Goal: Task Accomplishment & Management: Manage account settings

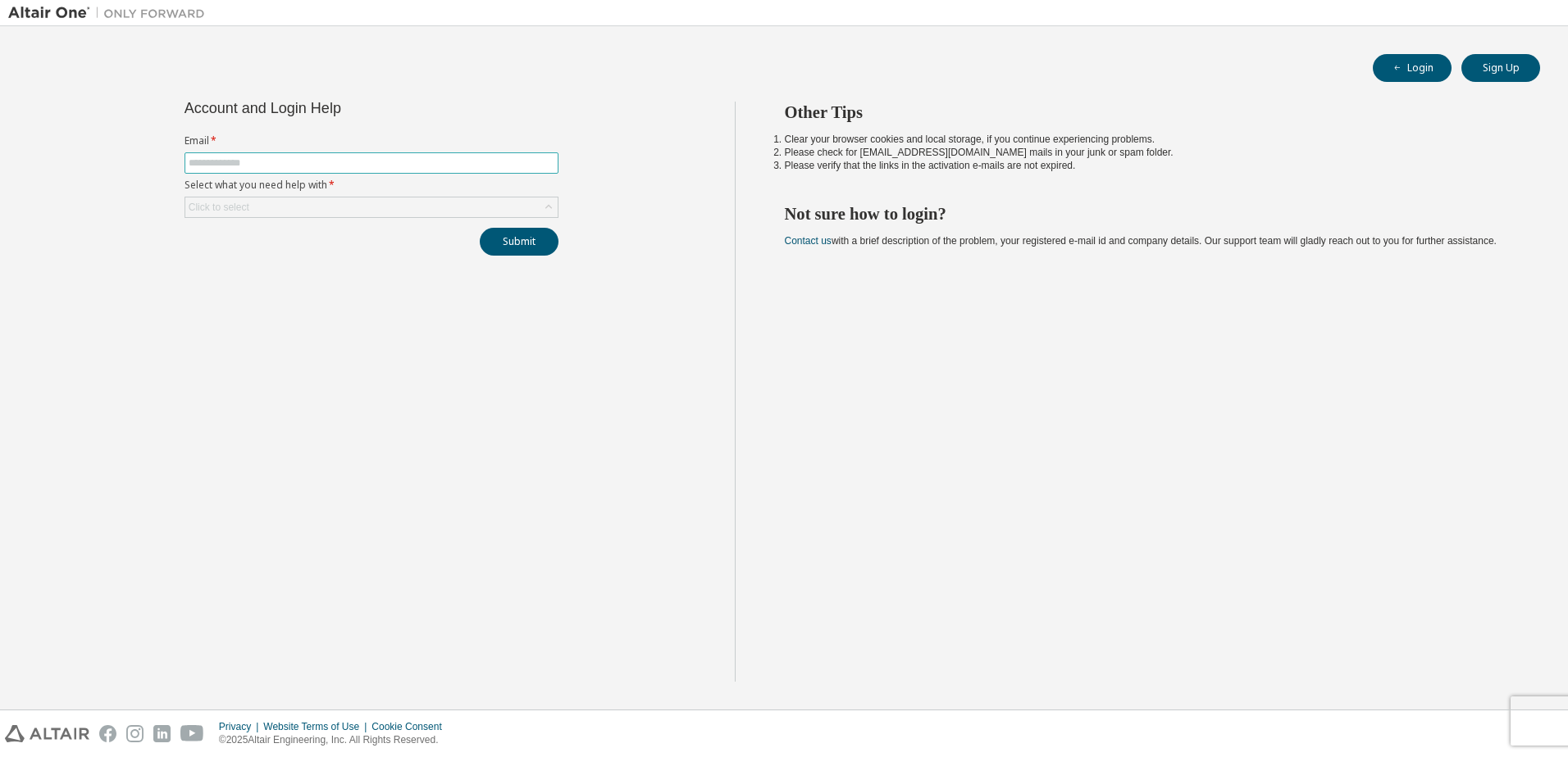
click at [310, 163] on input "text" at bounding box center [371, 163] width 365 height 13
click at [329, 214] on div "Click to select" at bounding box center [371, 207] width 373 height 19
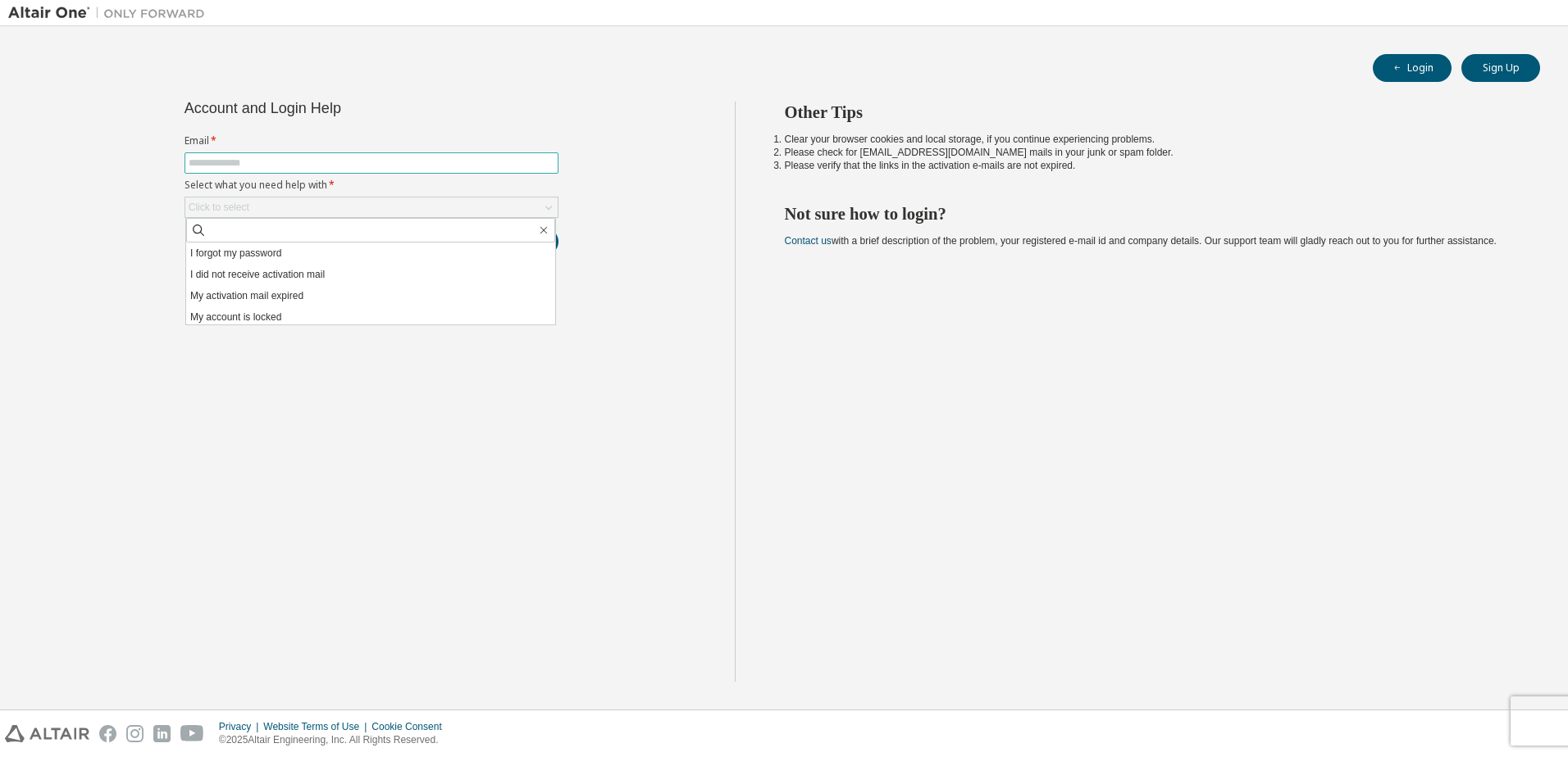
click at [315, 170] on span at bounding box center [372, 163] width 374 height 21
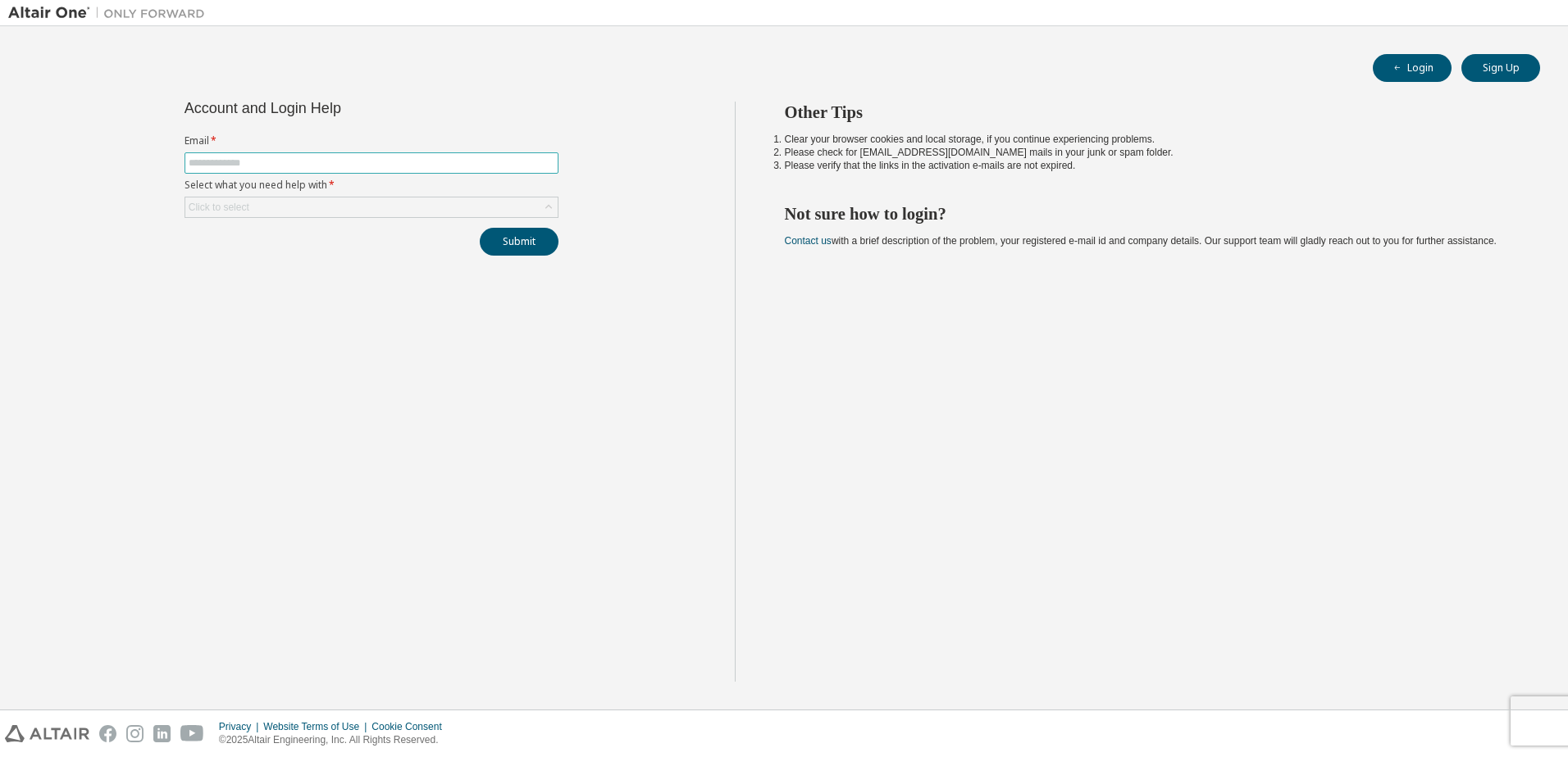
click at [317, 167] on input "text" at bounding box center [371, 163] width 365 height 13
type input "**********"
click at [539, 245] on button "Submit" at bounding box center [519, 242] width 79 height 28
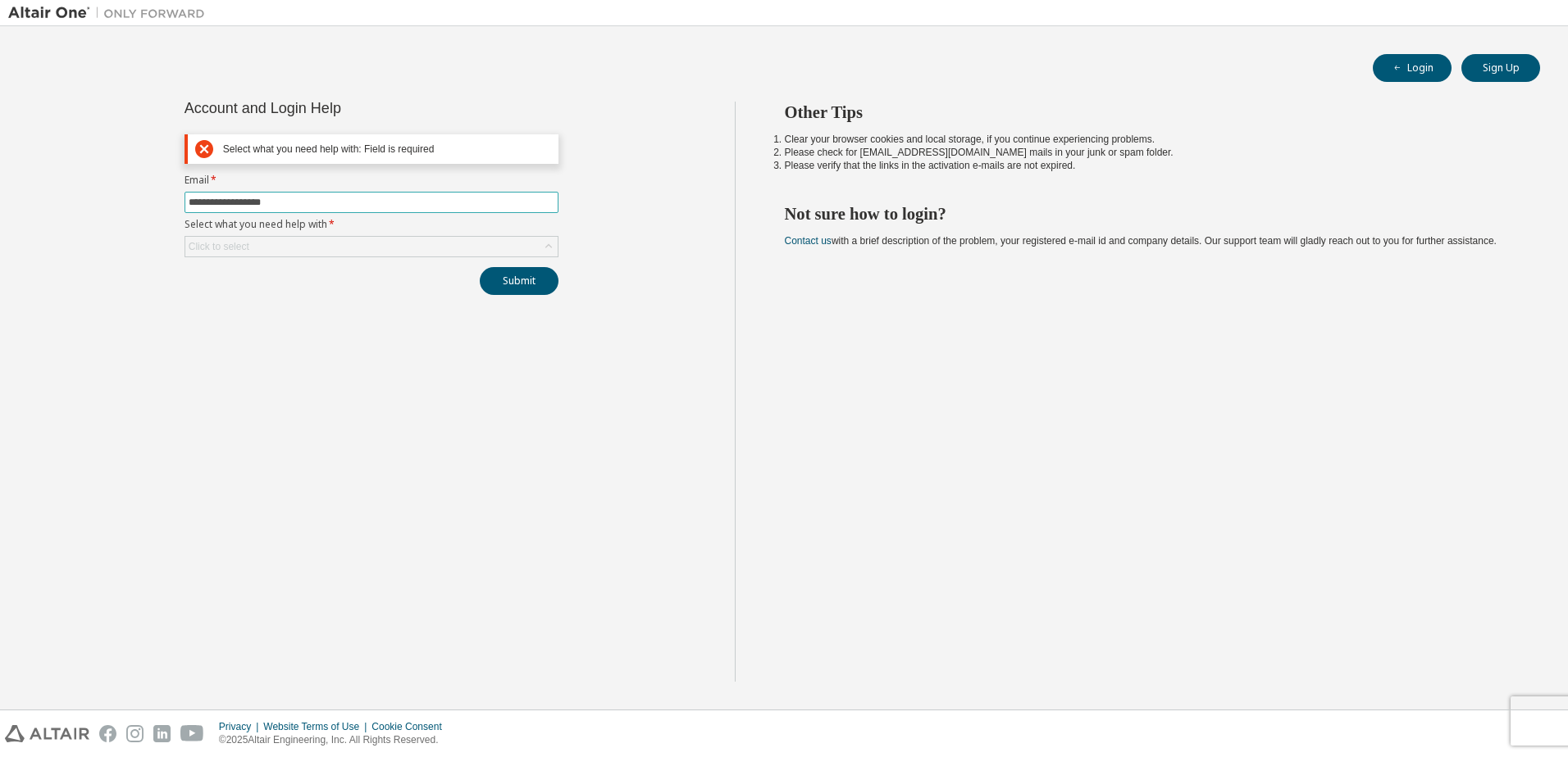
click at [342, 196] on input "**********" at bounding box center [371, 203] width 365 height 13
click at [342, 196] on input "**********" at bounding box center [371, 203] width 365 height 13
click at [241, 249] on div "Click to select" at bounding box center [219, 247] width 61 height 13
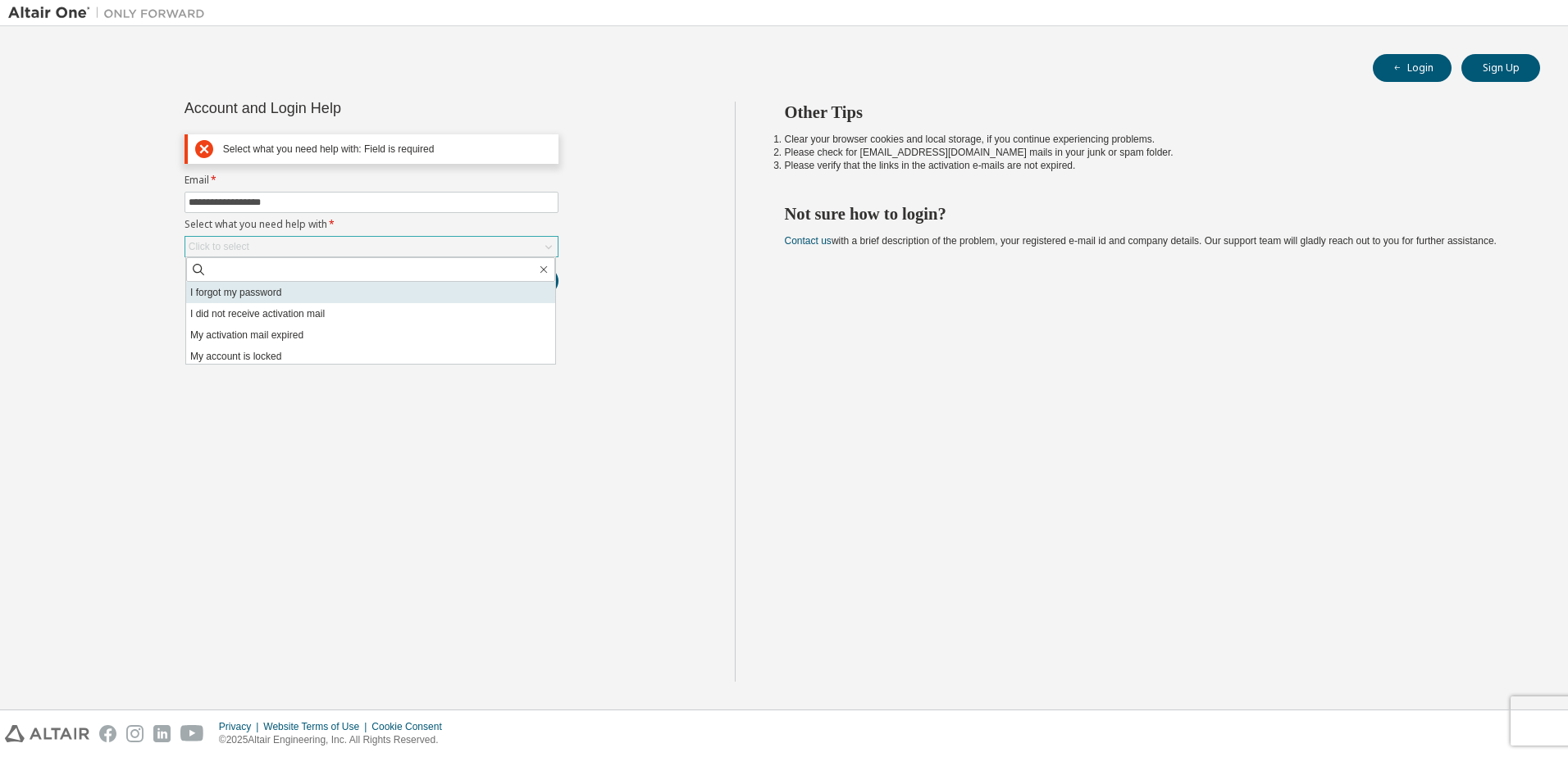
click at [236, 292] on li "I forgot my password" at bounding box center [370, 293] width 369 height 21
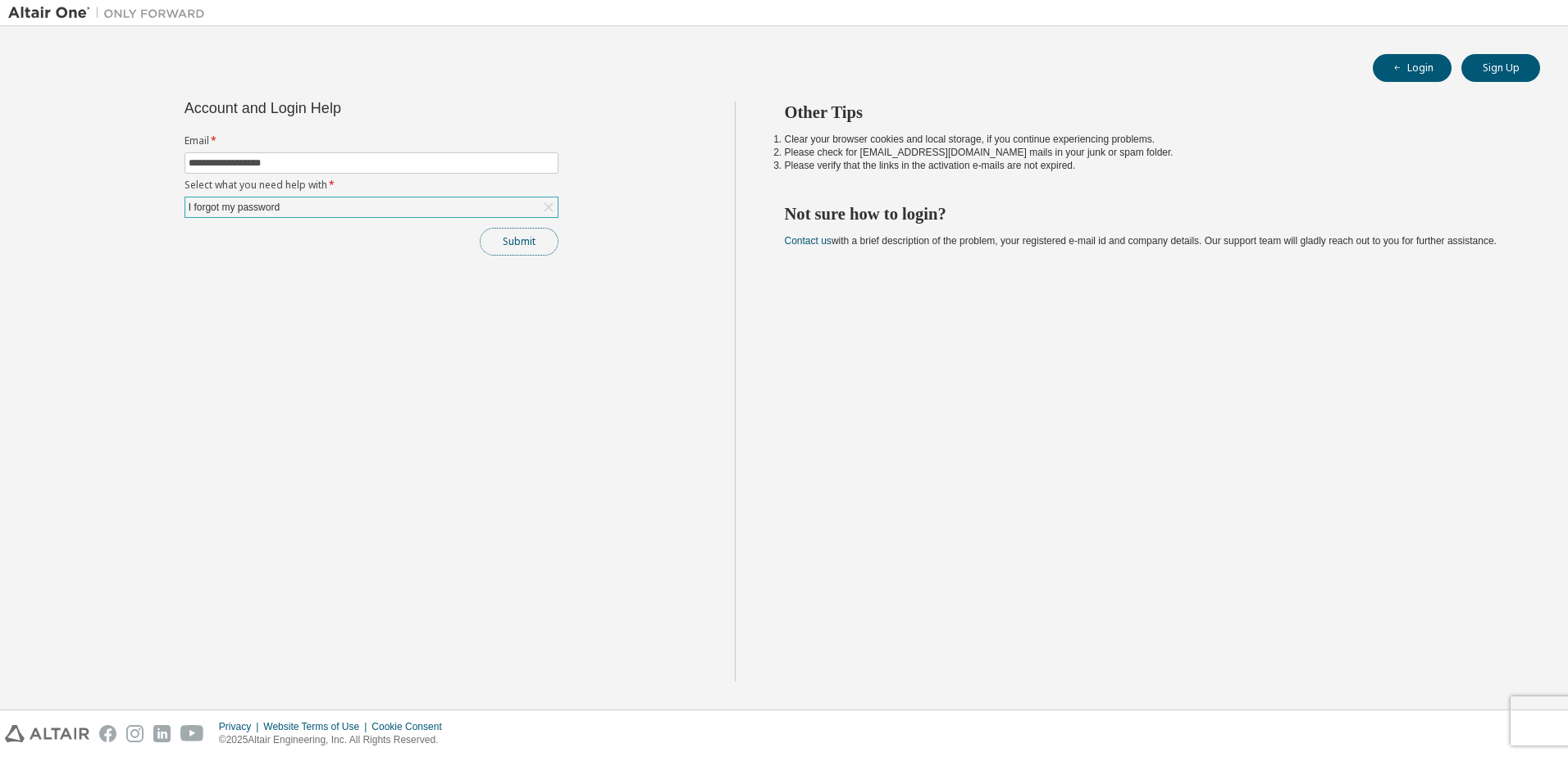
click at [505, 230] on button "Submit" at bounding box center [519, 242] width 79 height 28
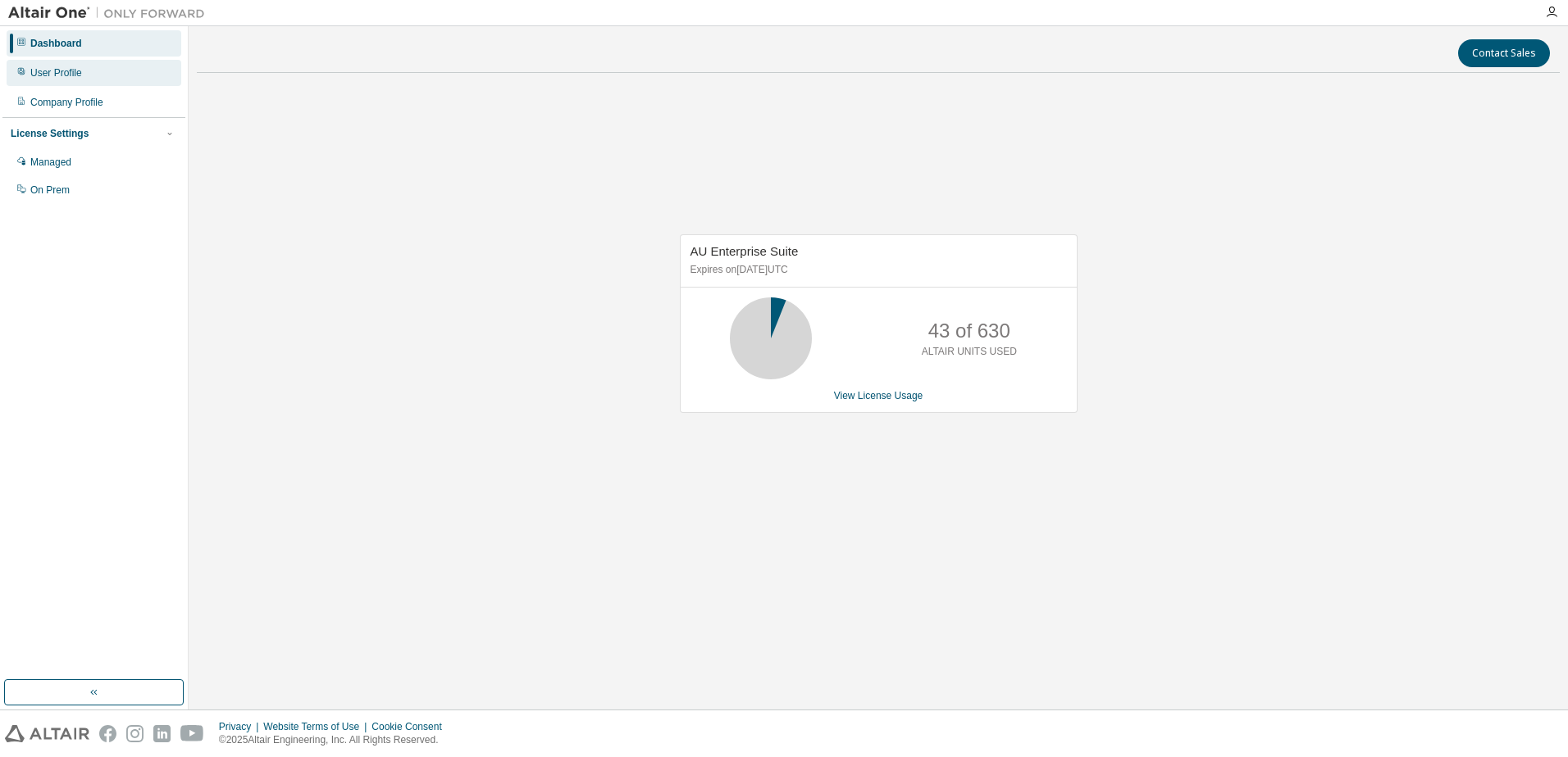
click at [81, 80] on div "User Profile" at bounding box center [93, 73] width 174 height 27
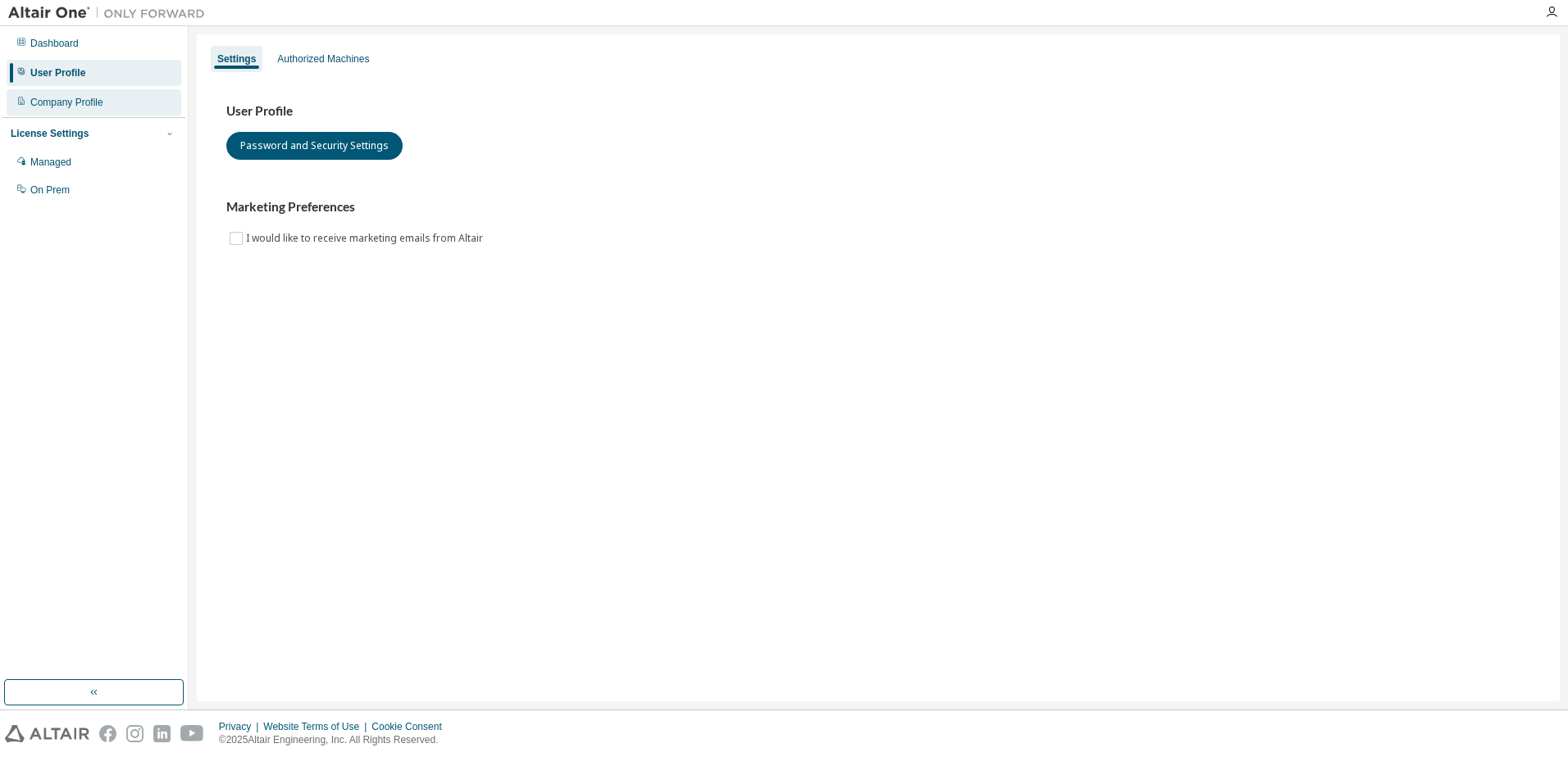
click at [73, 106] on div "Company Profile" at bounding box center [66, 102] width 73 height 13
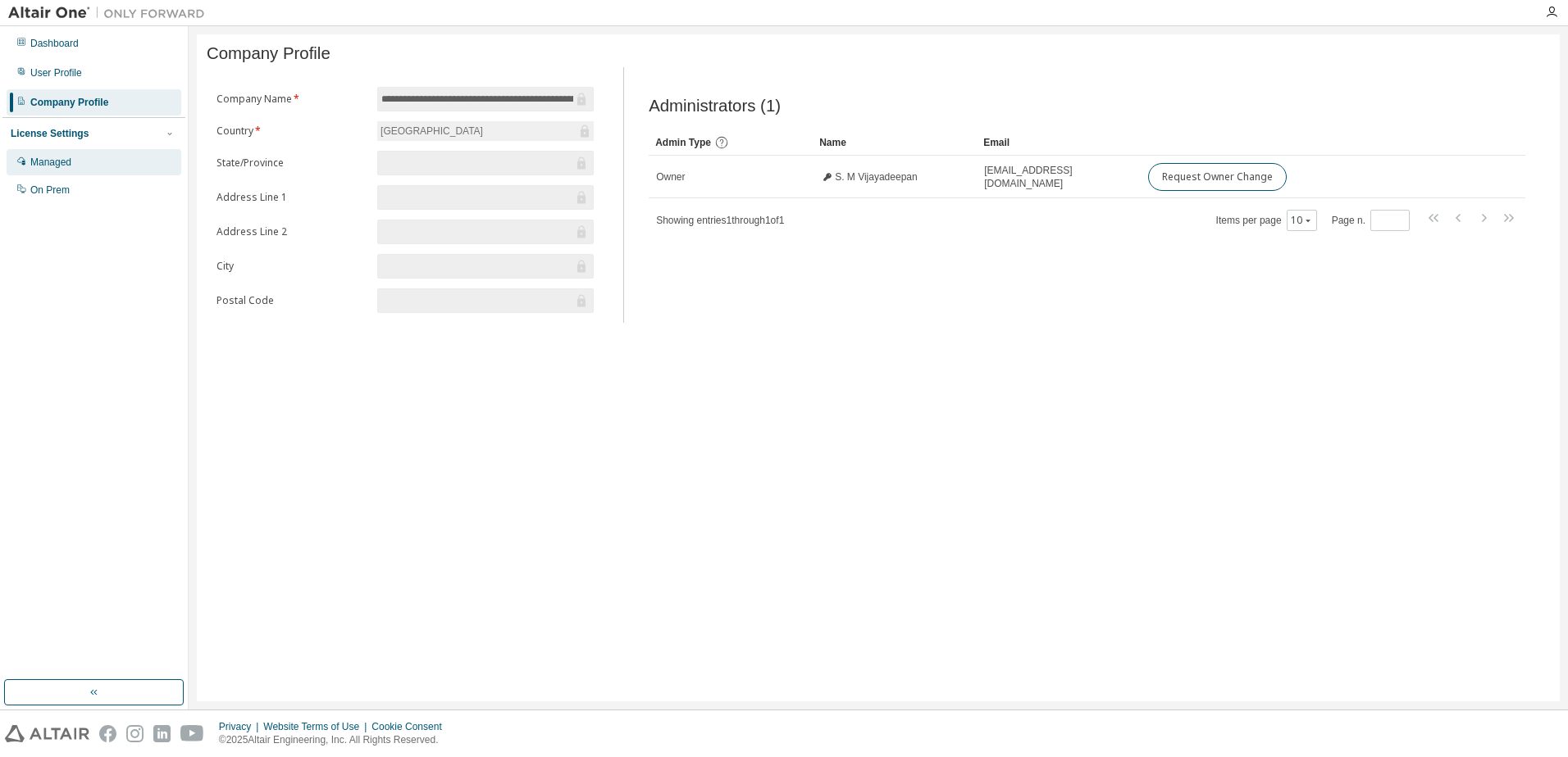
click at [70, 162] on div "Managed" at bounding box center [50, 162] width 41 height 13
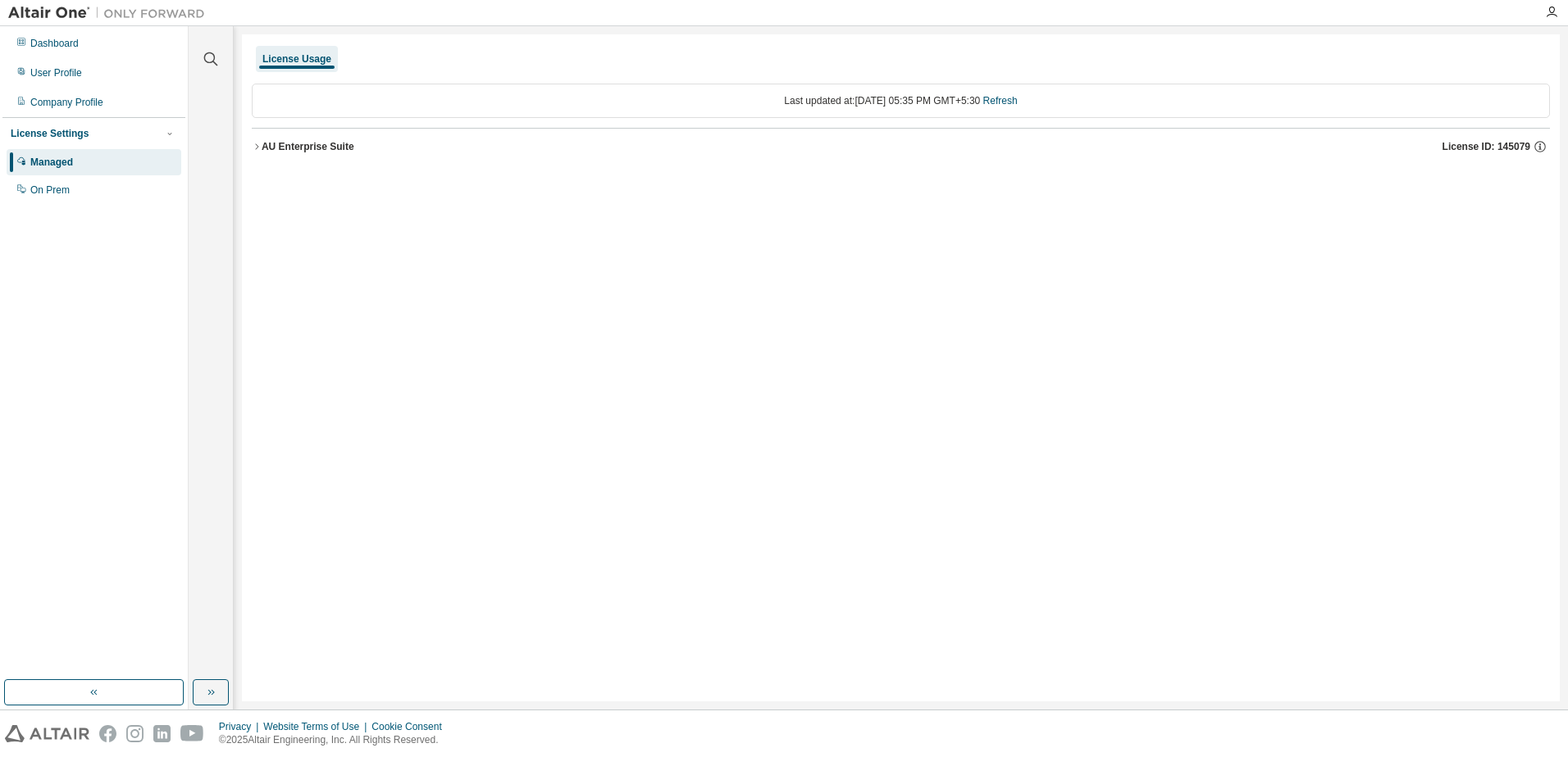
click at [294, 150] on div "AU Enterprise Suite" at bounding box center [308, 146] width 93 height 13
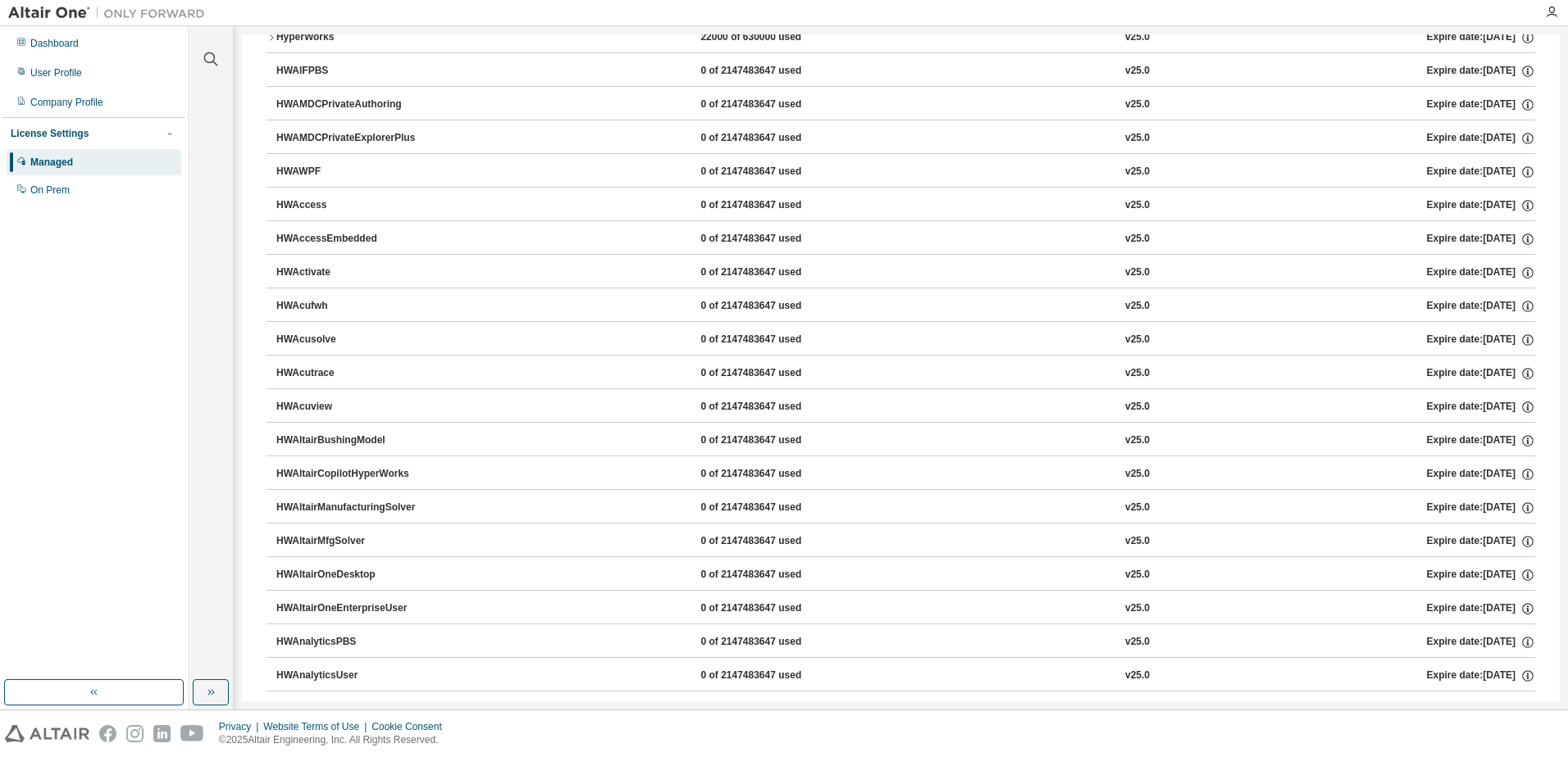
scroll to position [82, 0]
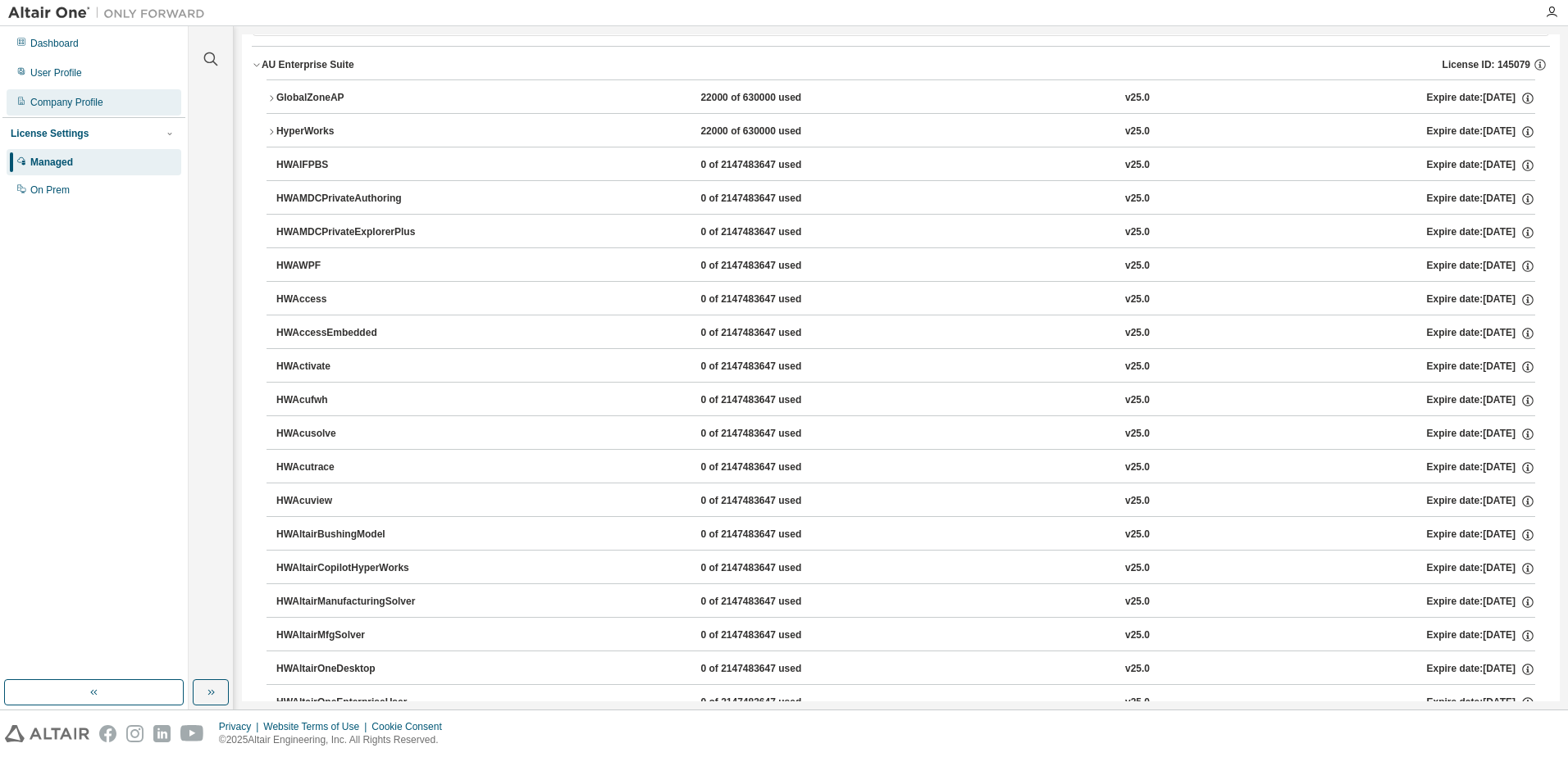
click at [110, 107] on div "Company Profile" at bounding box center [93, 103] width 174 height 27
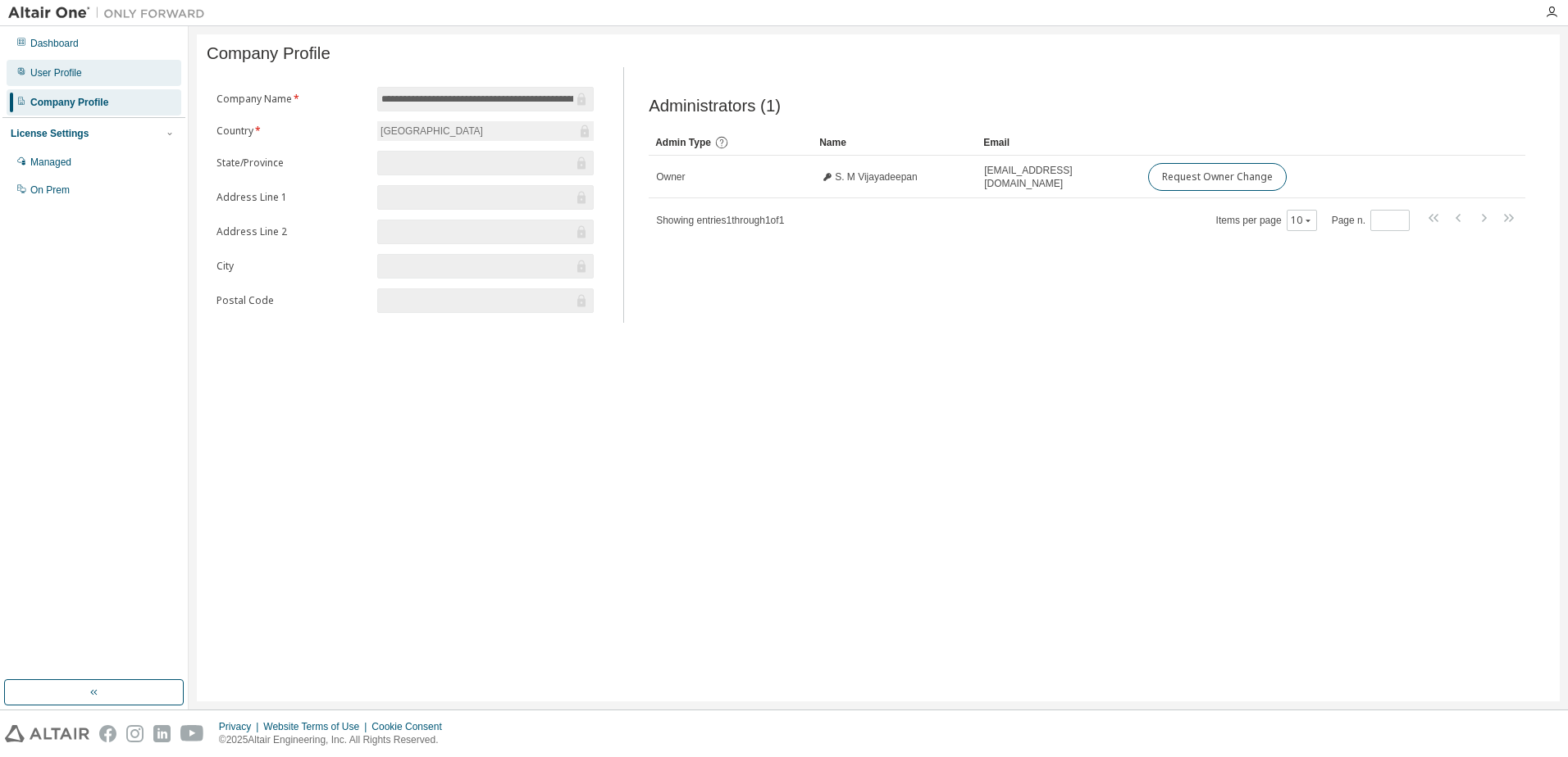
click at [96, 80] on div "User Profile" at bounding box center [93, 73] width 174 height 27
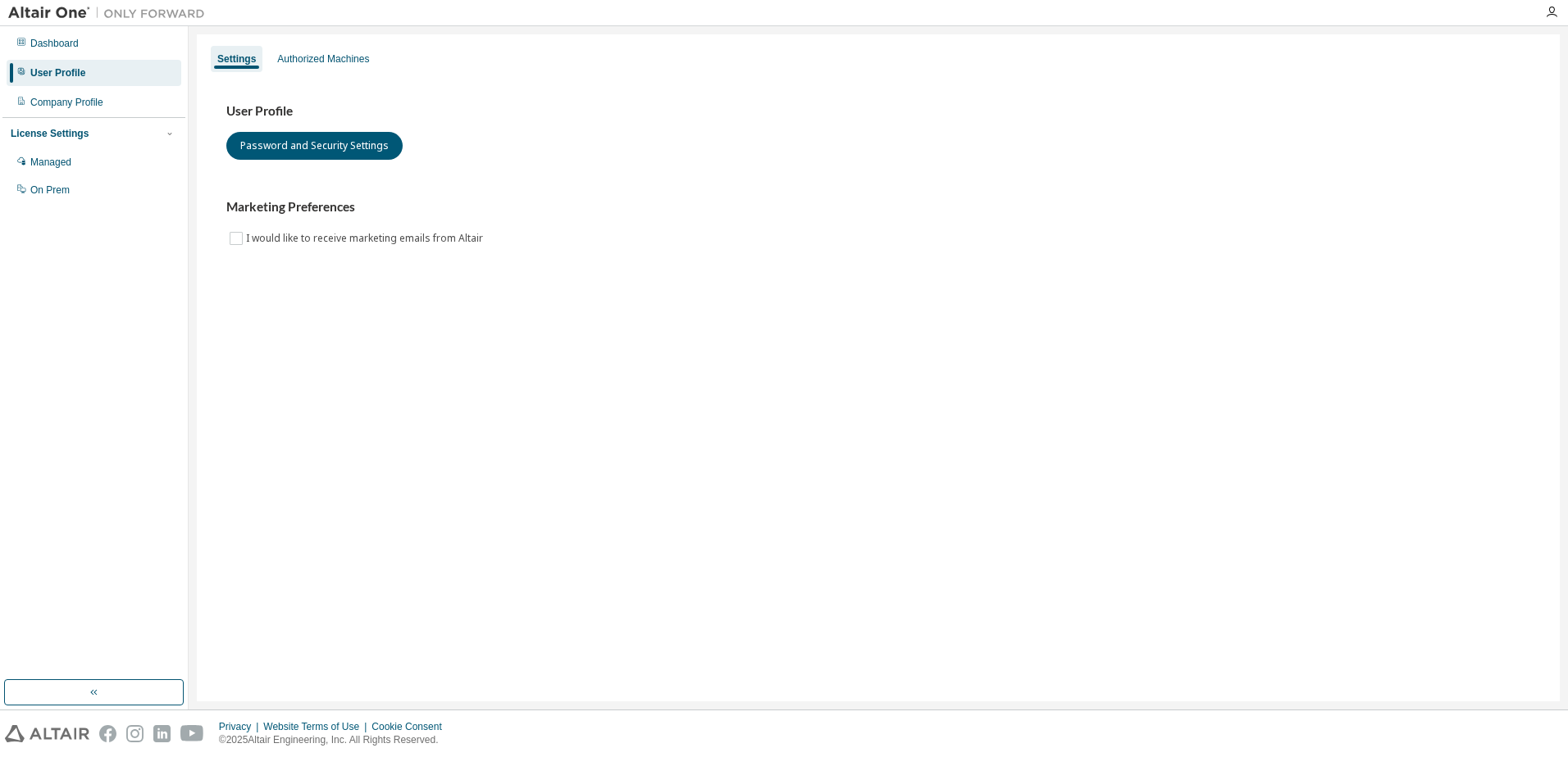
drag, startPoint x: 397, startPoint y: 302, endPoint x: 350, endPoint y: 192, distance: 119.6
click at [396, 302] on div "Settings Authorized Machines User Profile Password and Security Settings Market…" at bounding box center [878, 368] width 1363 height 667
click at [73, 42] on div "Dashboard" at bounding box center [54, 43] width 49 height 13
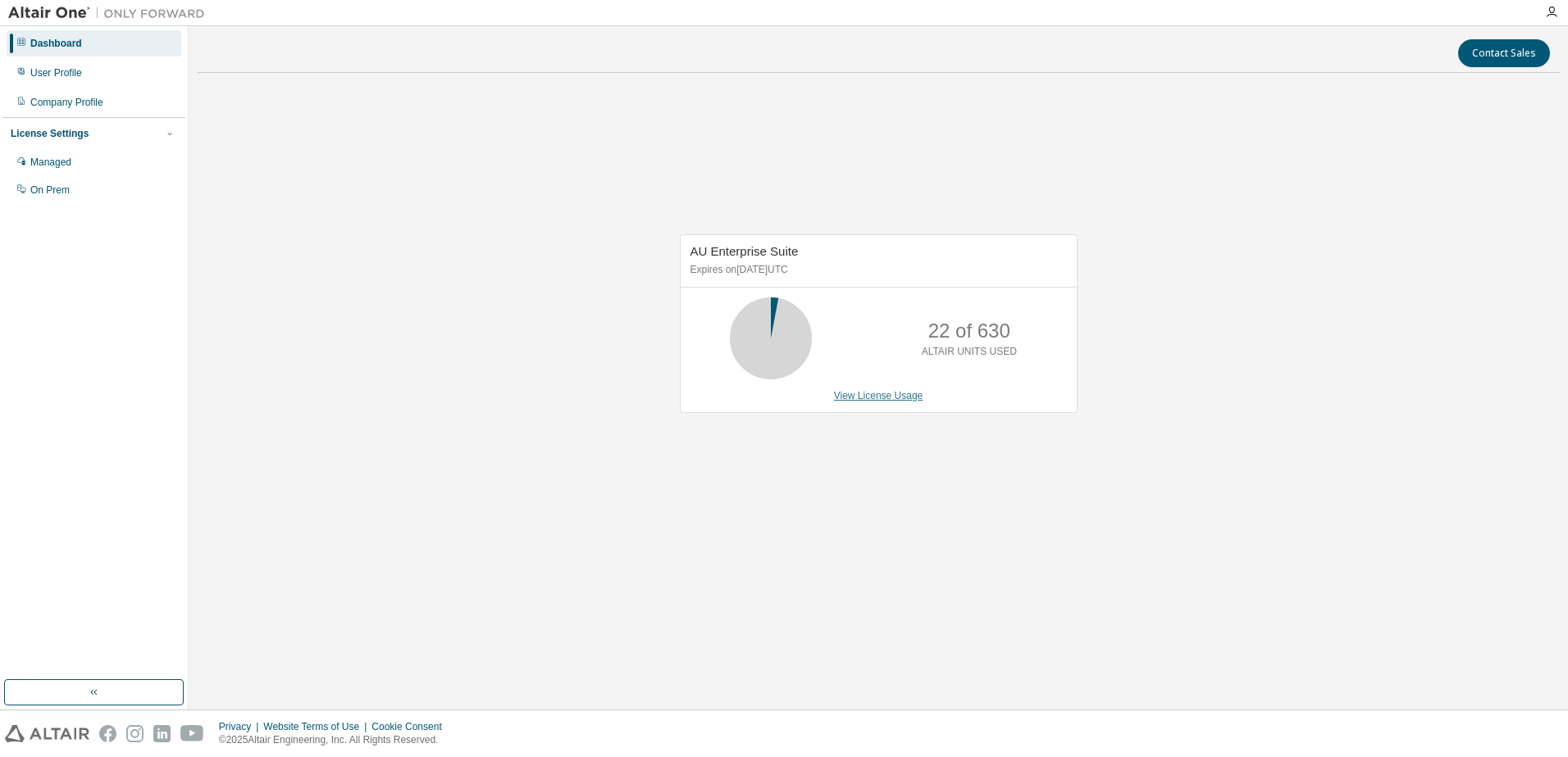
click at [879, 394] on link "View License Usage" at bounding box center [879, 395] width 89 height 11
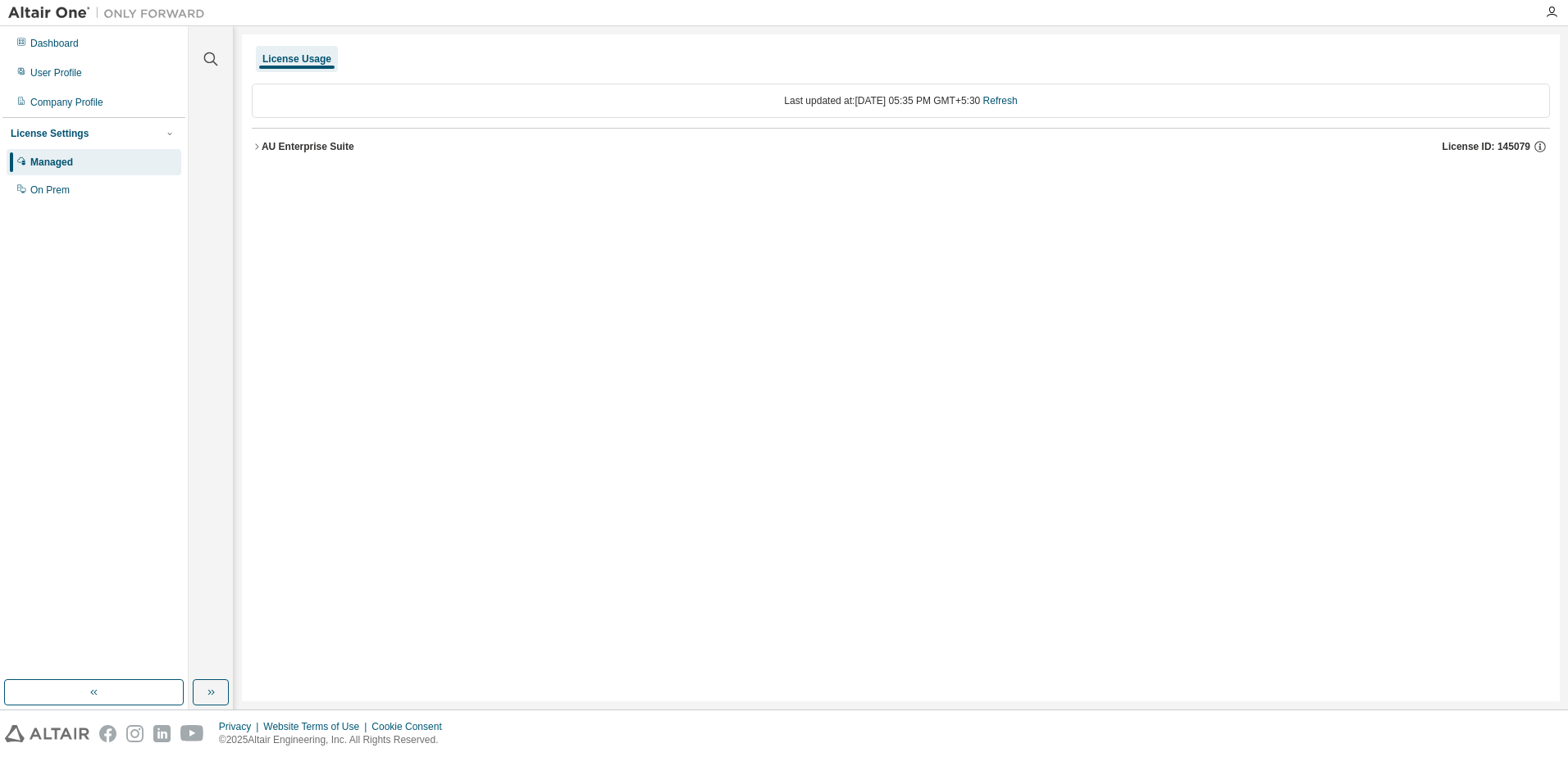
click at [250, 143] on div "License Usage Last updated at: Mon 2025-09-01 05:35 PM GMT+5:30 Refresh AU Ente…" at bounding box center [900, 368] width 1318 height 667
click at [266, 148] on div "AU Enterprise Suite" at bounding box center [308, 146] width 93 height 13
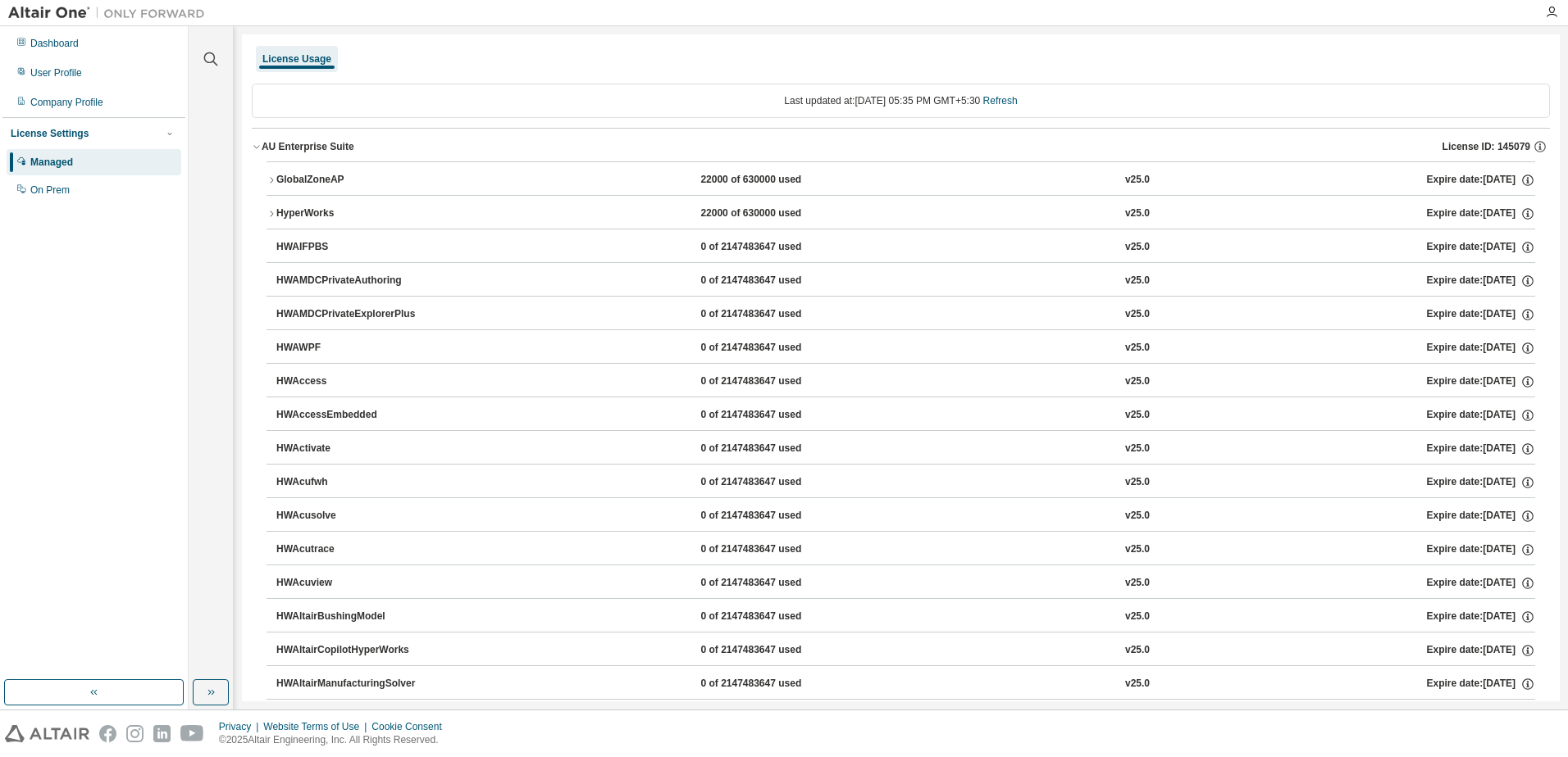
click at [305, 209] on div "HyperWorks" at bounding box center [350, 214] width 148 height 15
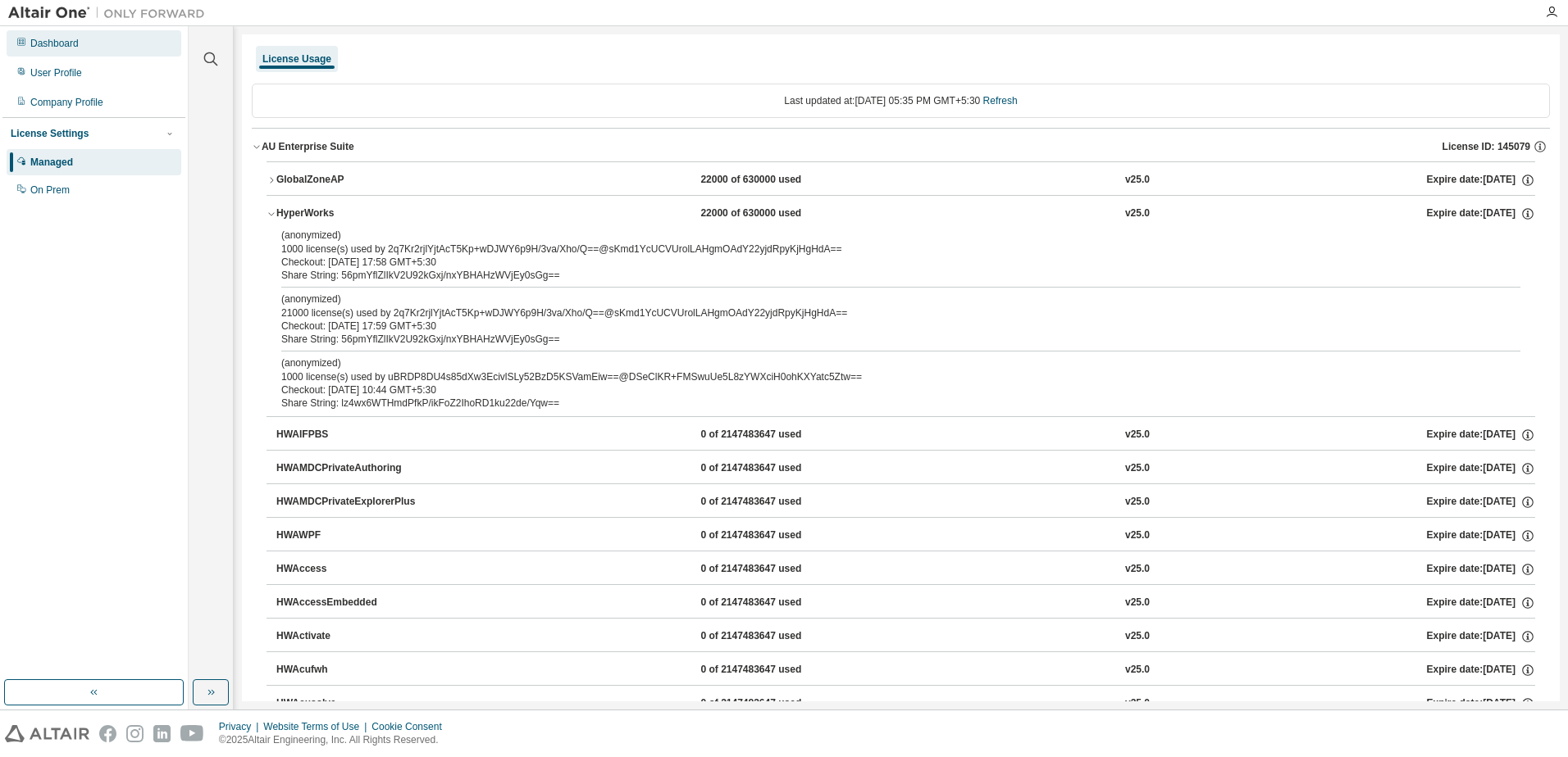
click at [73, 50] on div "Dashboard" at bounding box center [93, 43] width 174 height 27
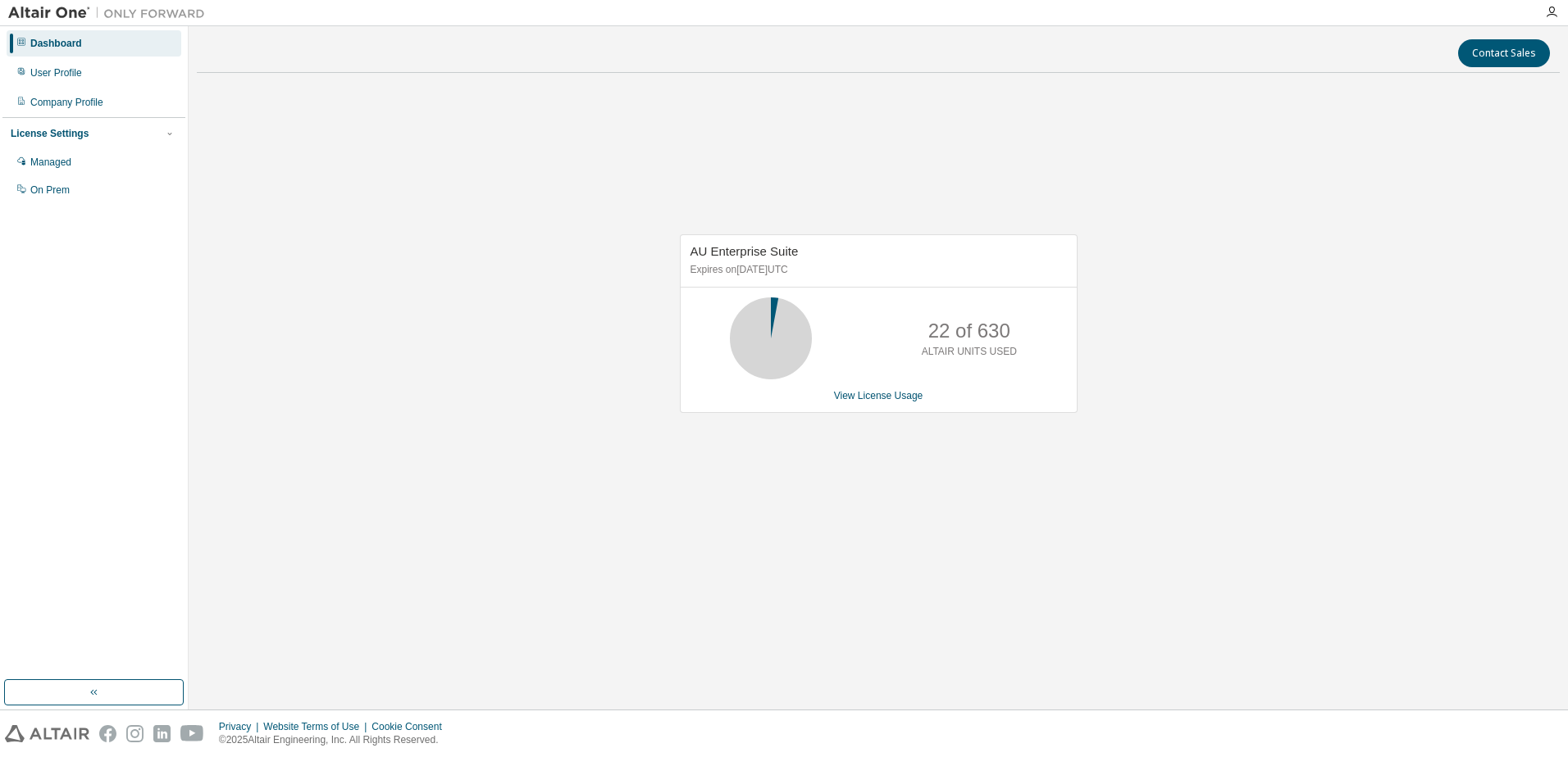
click at [104, 86] on div "Dashboard User Profile Company Profile License Settings Managed On Prem" at bounding box center [94, 116] width 183 height 176
click at [116, 690] on button "button" at bounding box center [94, 692] width 180 height 27
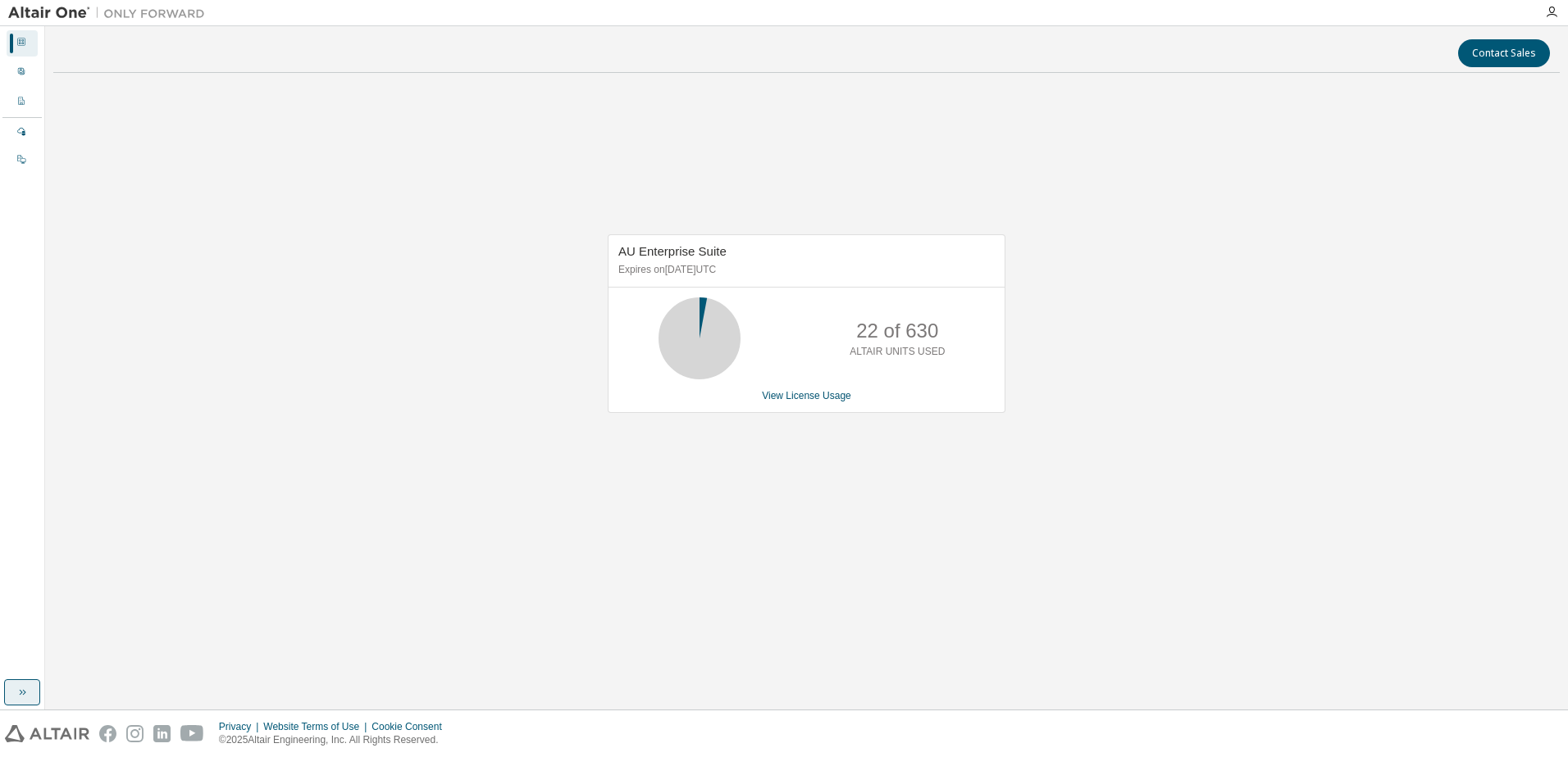
click at [6, 695] on button "button" at bounding box center [22, 692] width 36 height 27
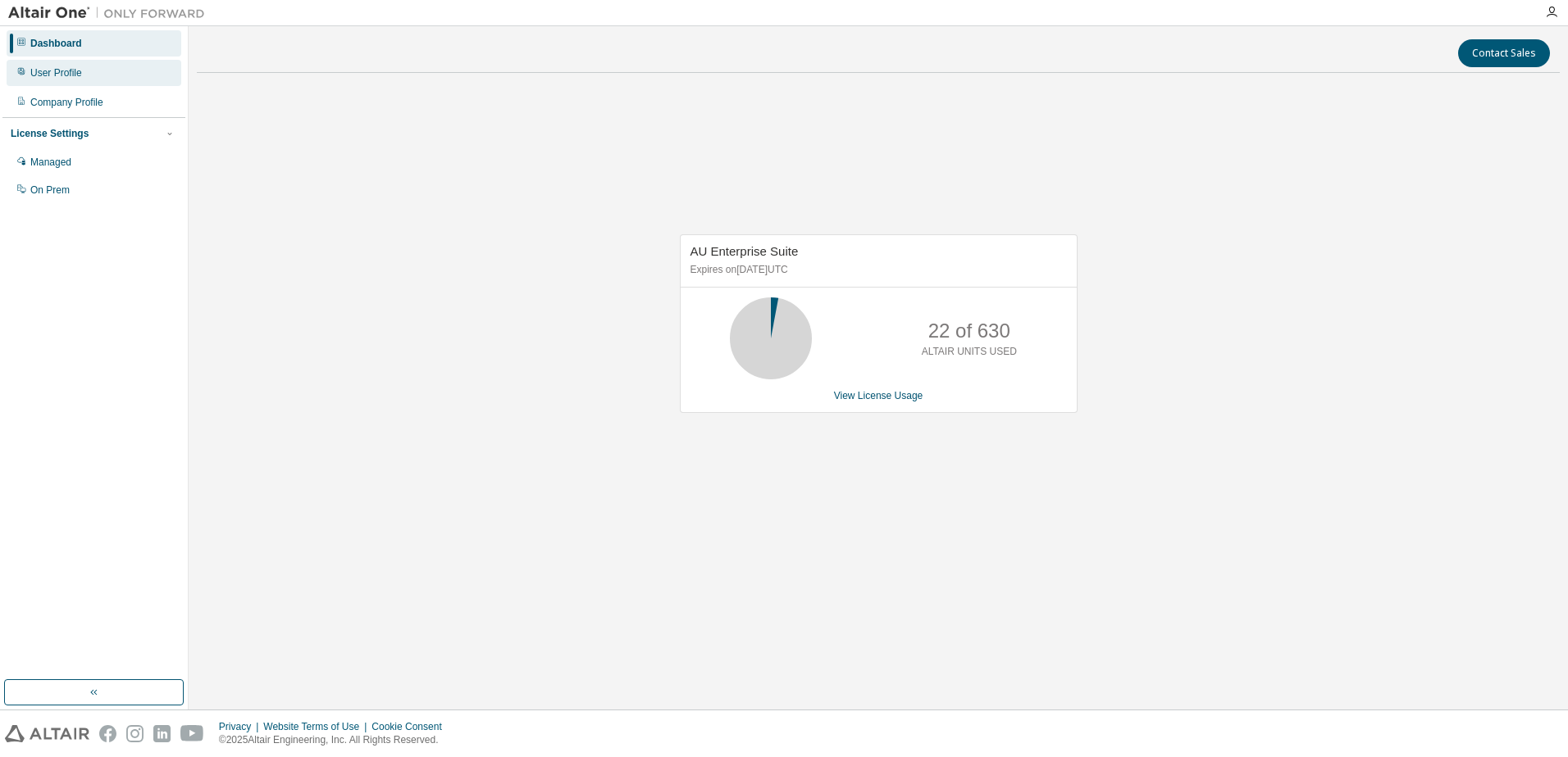
click at [83, 67] on div "User Profile" at bounding box center [93, 73] width 174 height 27
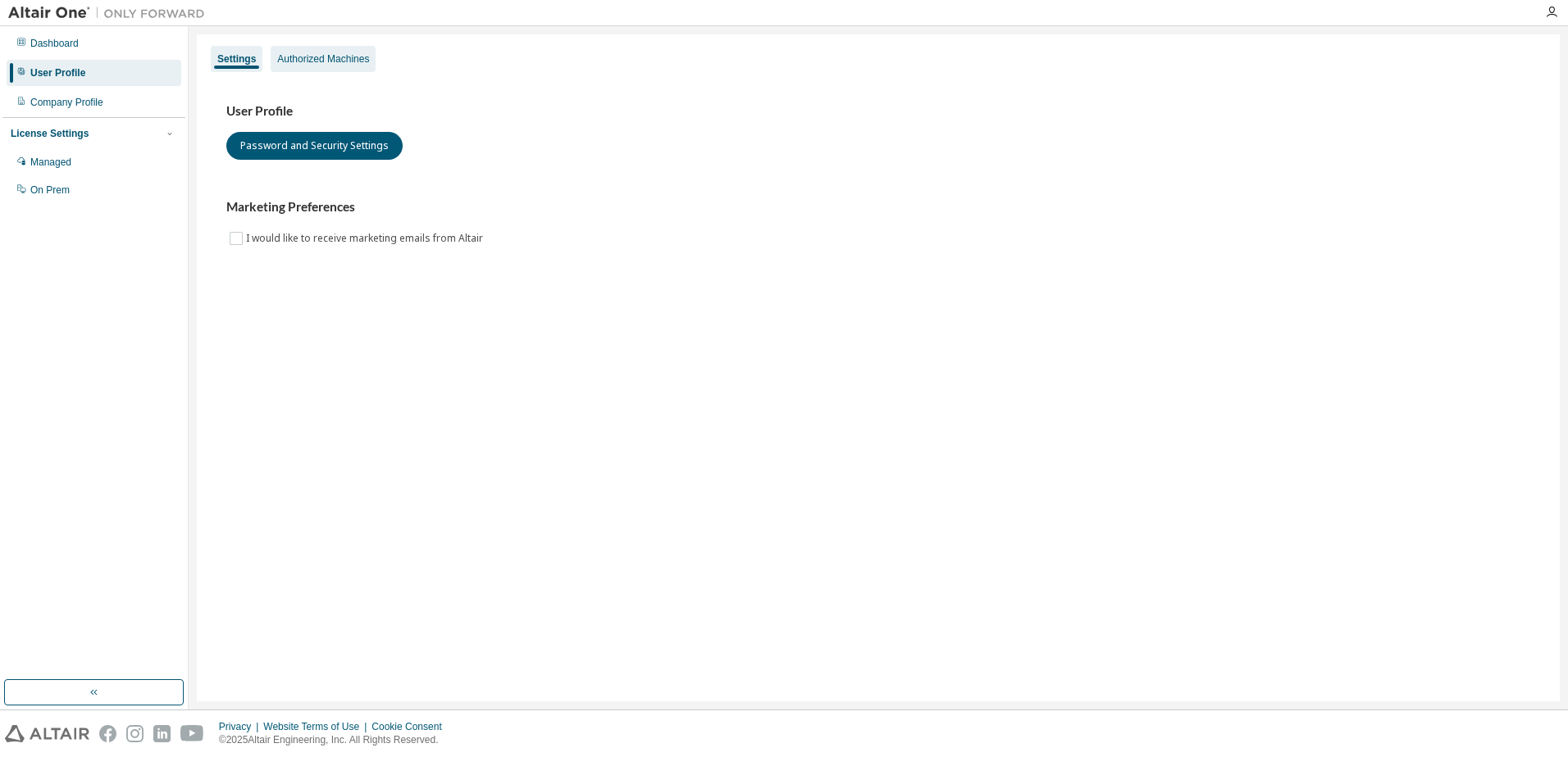
click at [334, 65] on div "Authorized Machines" at bounding box center [323, 59] width 105 height 27
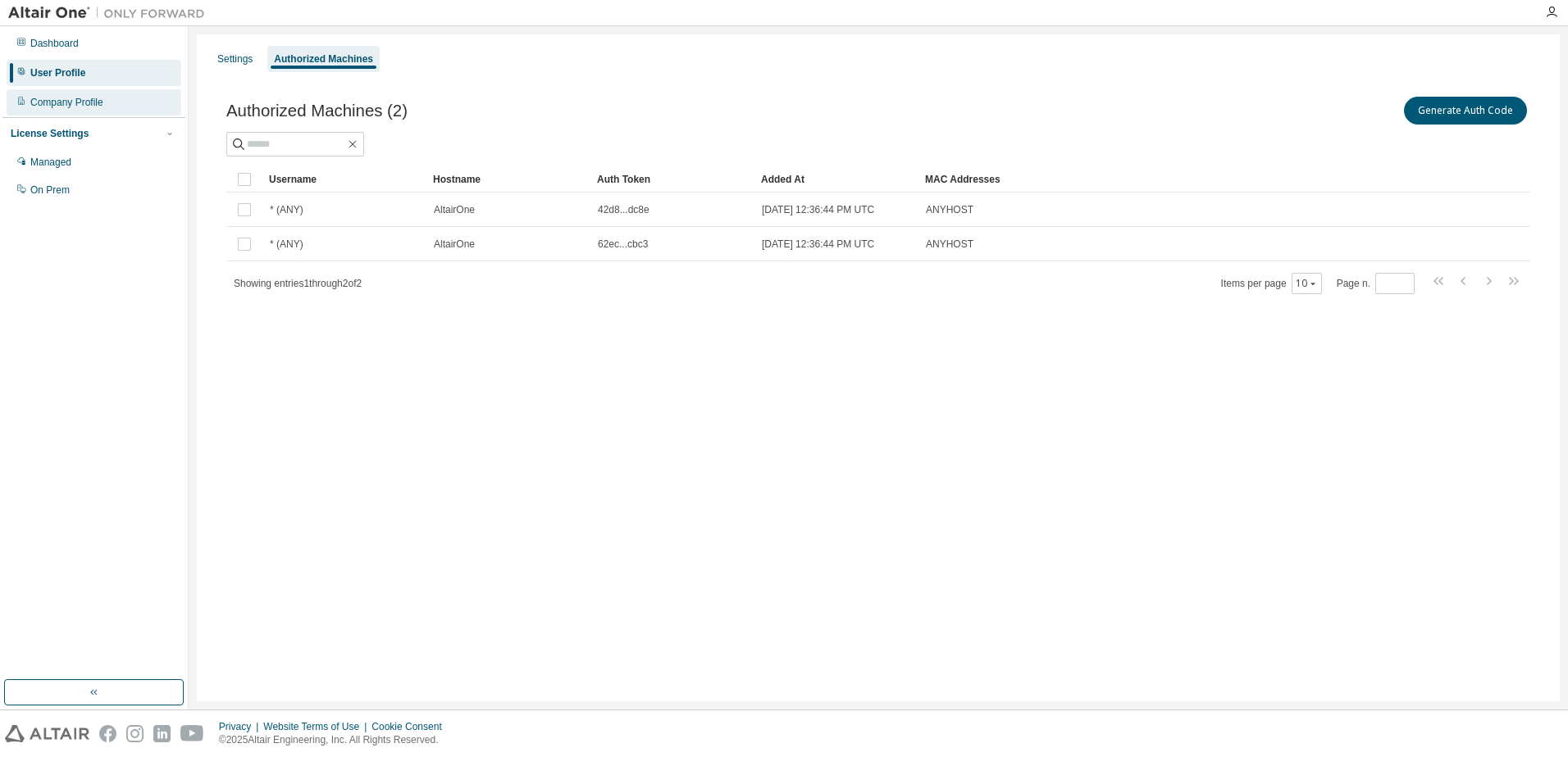
click at [61, 93] on div "Company Profile" at bounding box center [93, 103] width 174 height 27
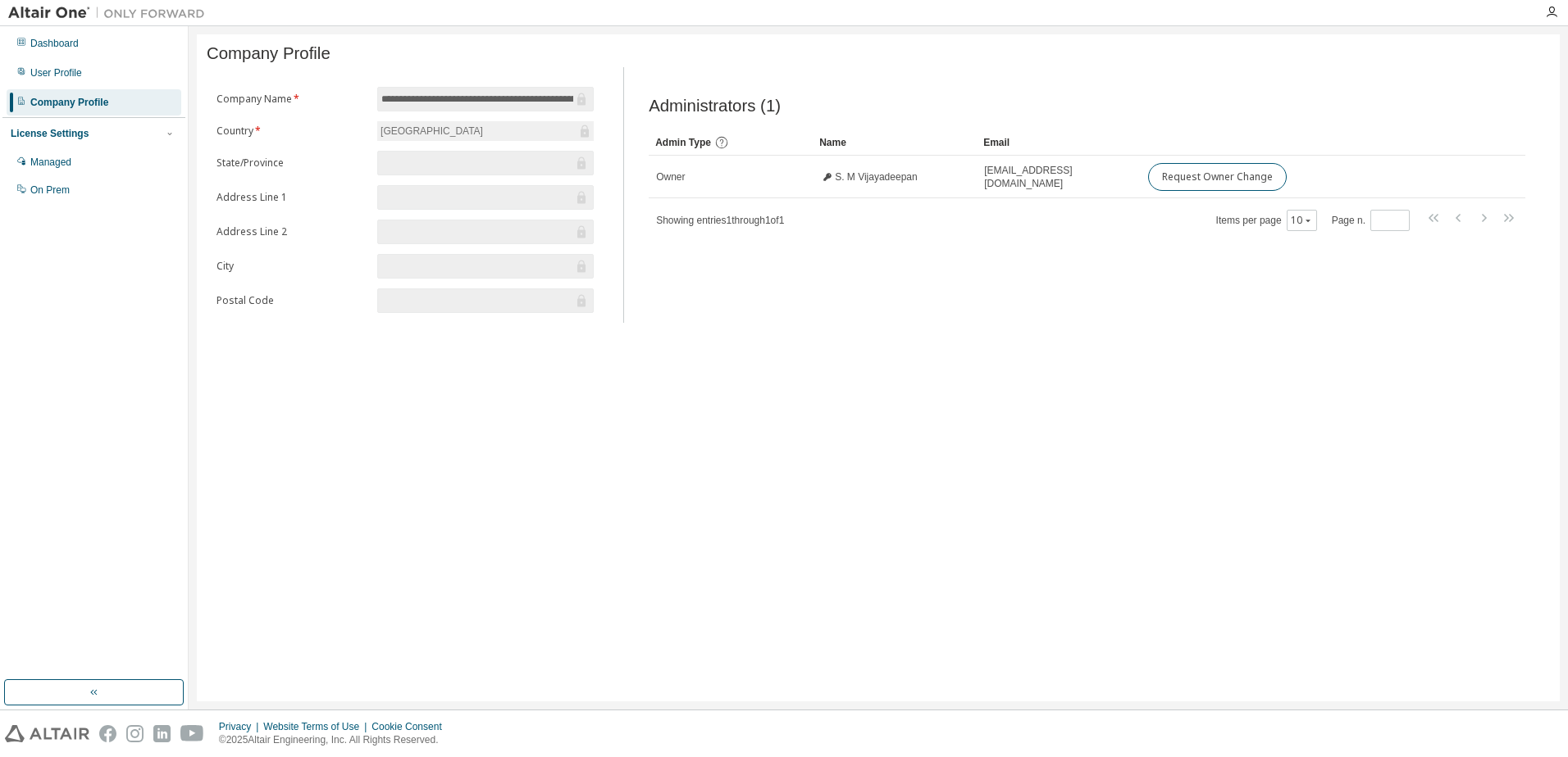
click at [1006, 298] on div "Administrators (1) Clear Load Save Save As Field Operator Value Select filter S…" at bounding box center [1087, 200] width 916 height 246
click at [85, 145] on div "License Settings Managed On Prem" at bounding box center [94, 161] width 183 height 88
click at [88, 162] on div "Managed" at bounding box center [93, 163] width 174 height 27
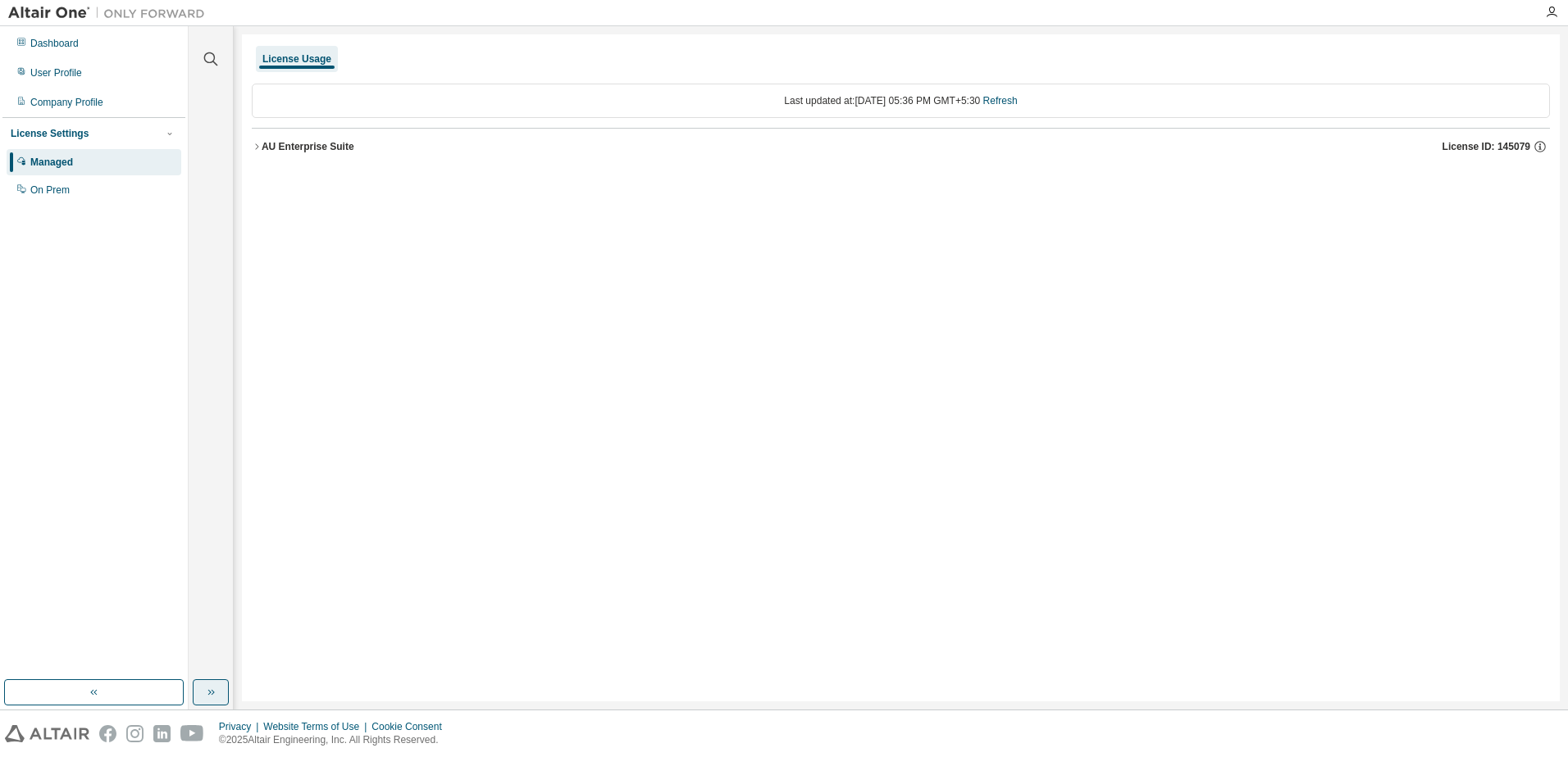
click at [196, 689] on button "button" at bounding box center [211, 692] width 36 height 27
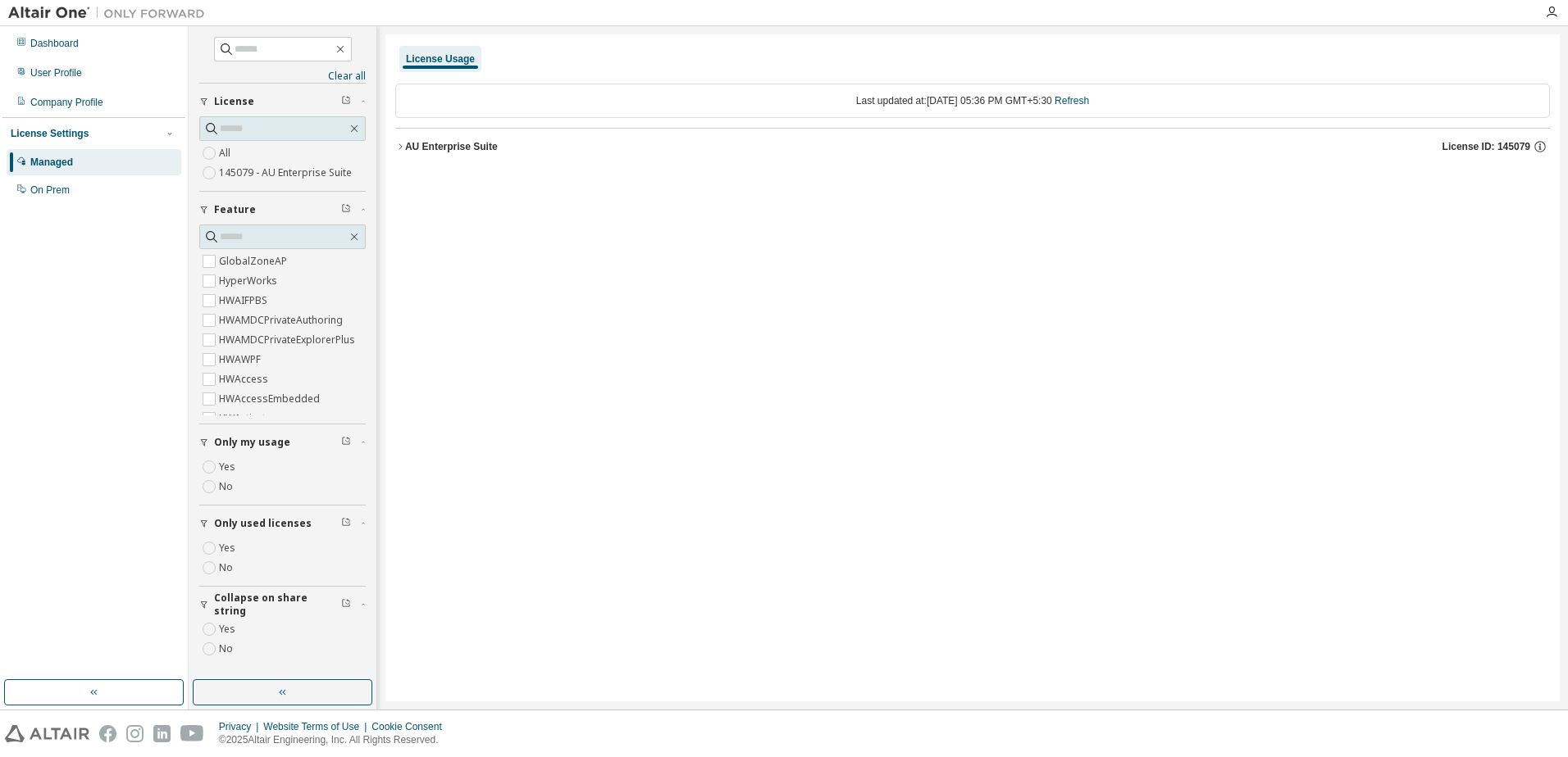
click at [465, 151] on div "AU Enterprise Suite" at bounding box center [451, 146] width 93 height 13
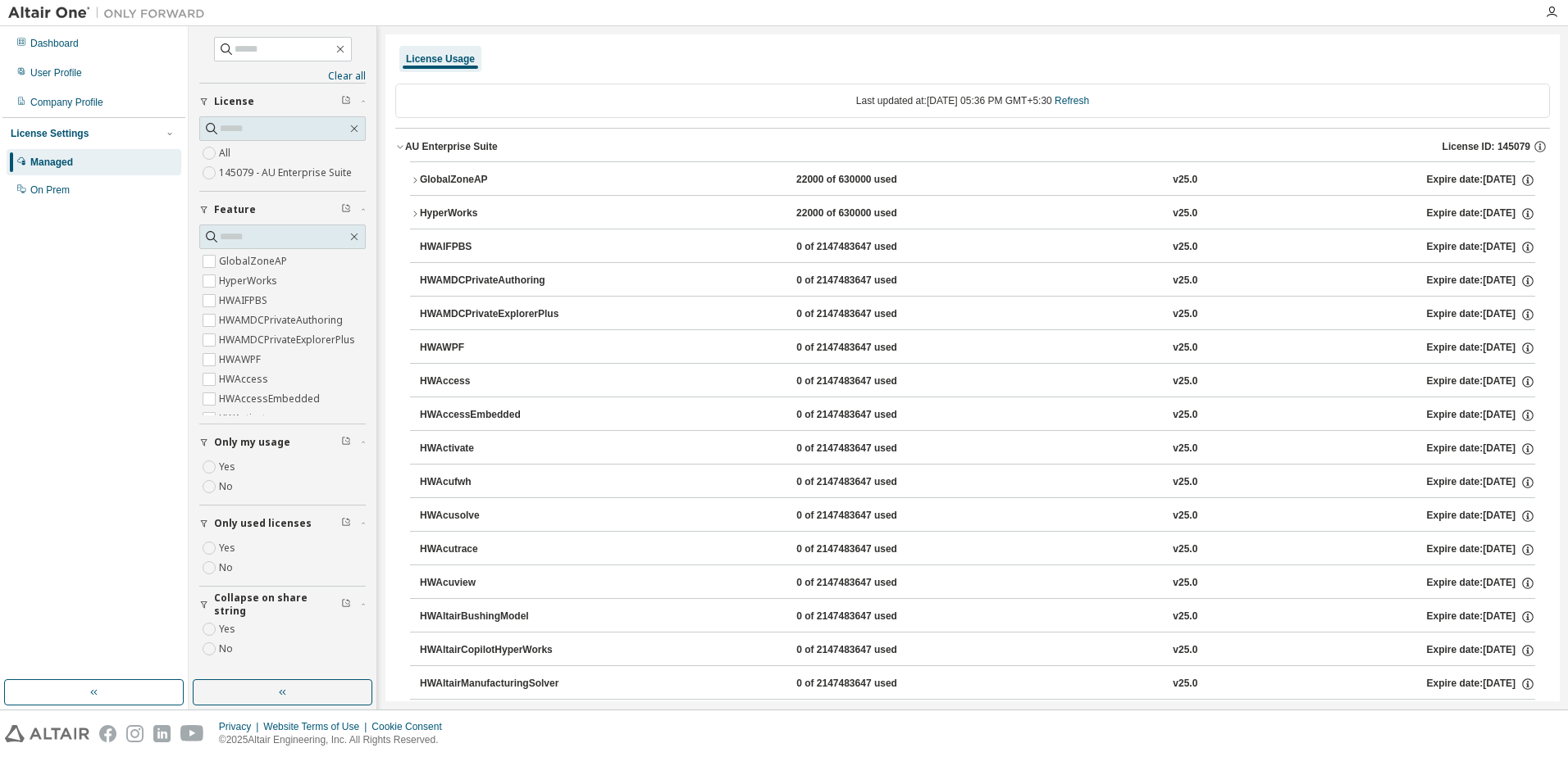
click at [221, 141] on div "All 145079 - AU Enterprise Suite" at bounding box center [282, 149] width 166 height 66
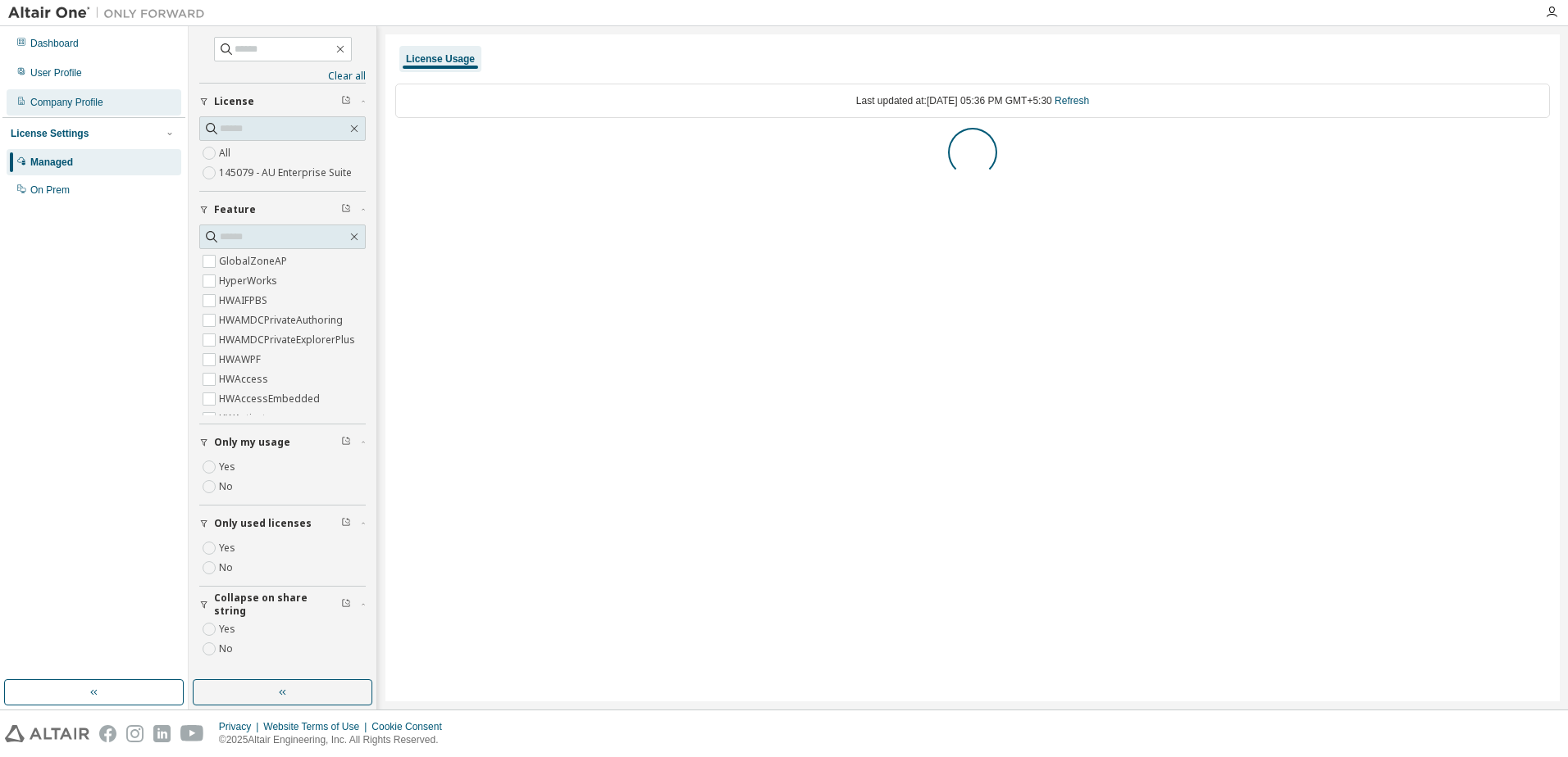
click at [84, 99] on div "Company Profile" at bounding box center [66, 102] width 73 height 13
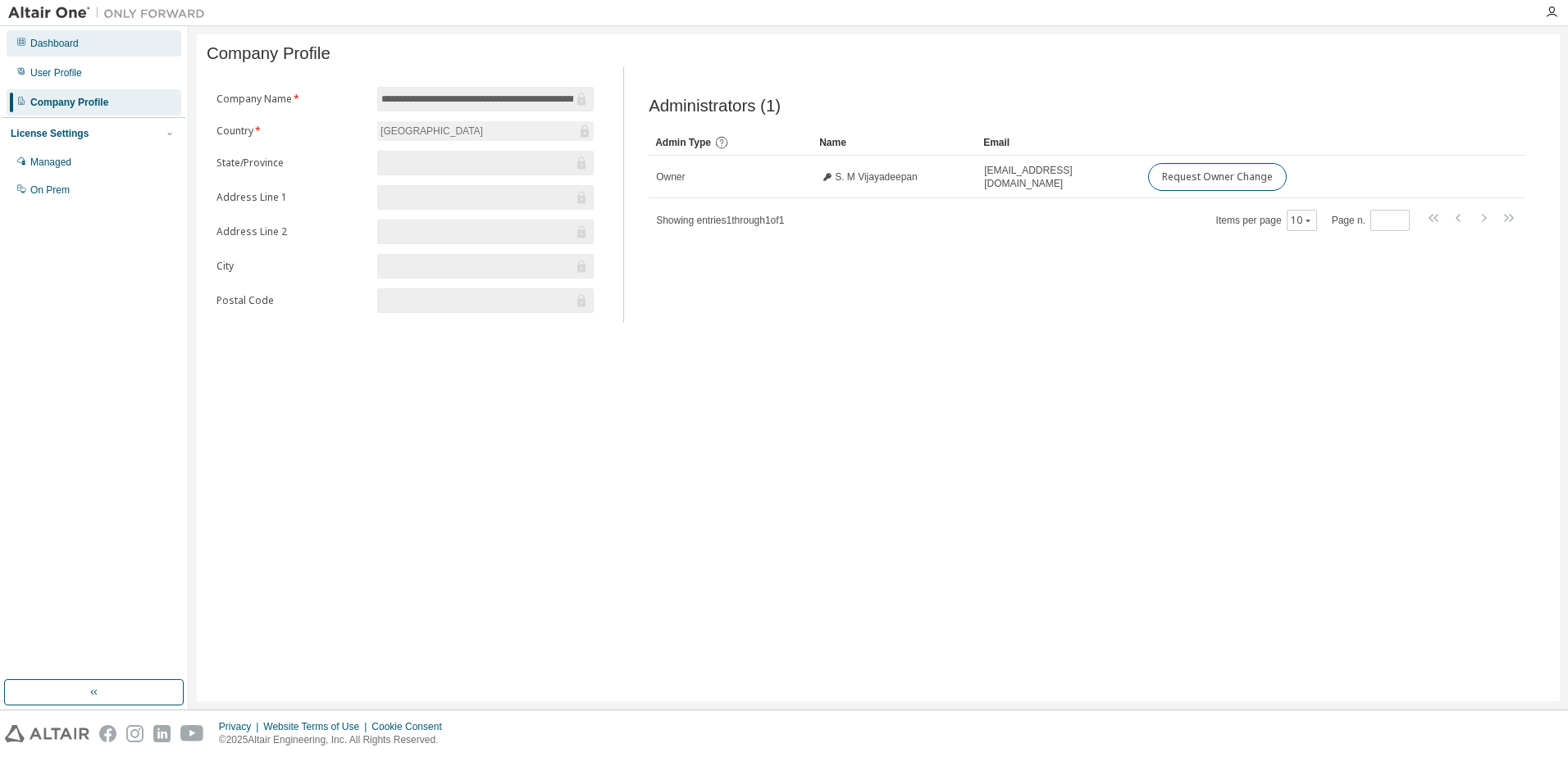
click at [77, 50] on div "Dashboard" at bounding box center [93, 43] width 174 height 27
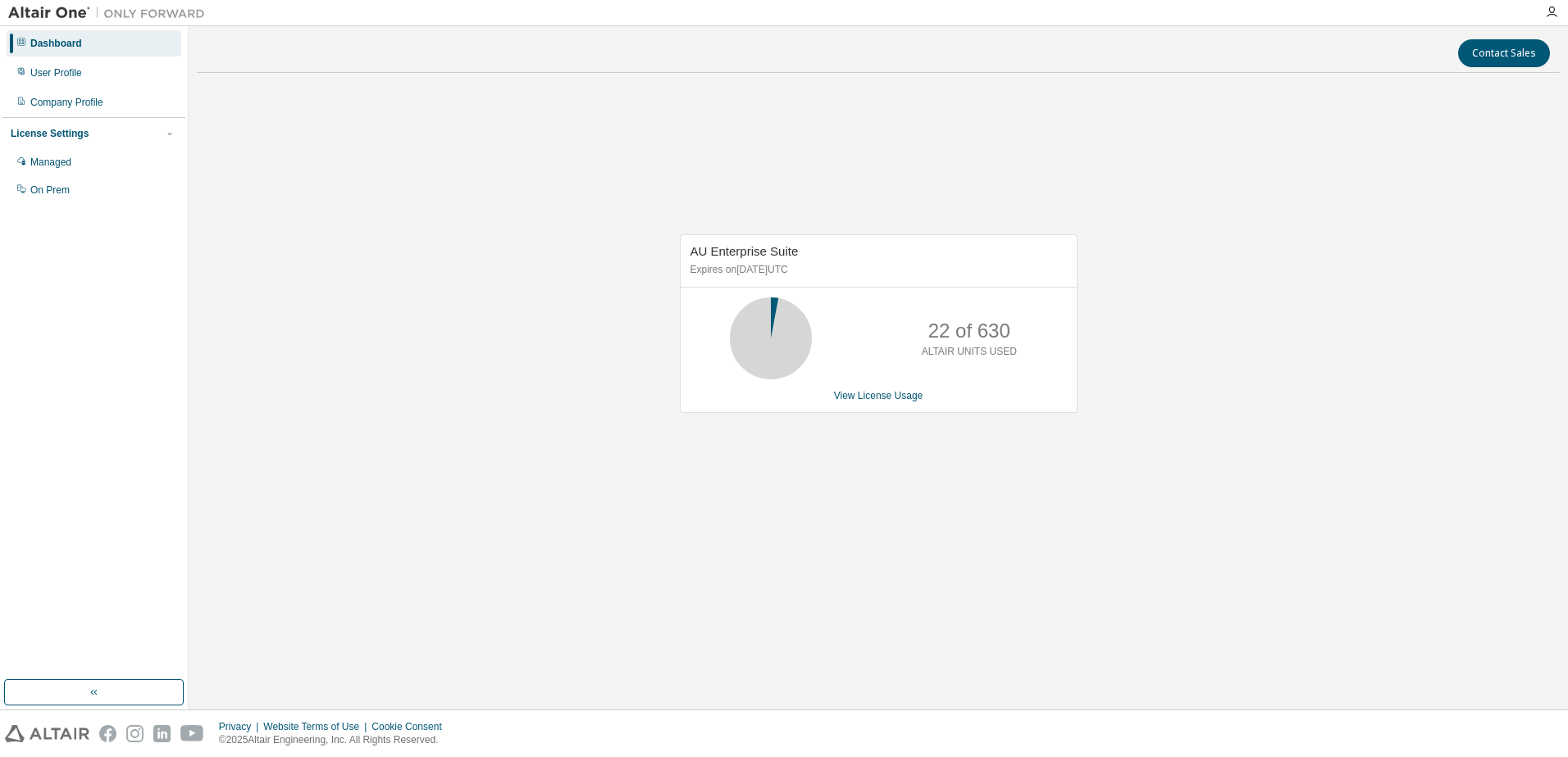
click at [767, 353] on icon at bounding box center [771, 339] width 41 height 41
click at [901, 392] on link "View License Usage" at bounding box center [879, 395] width 89 height 11
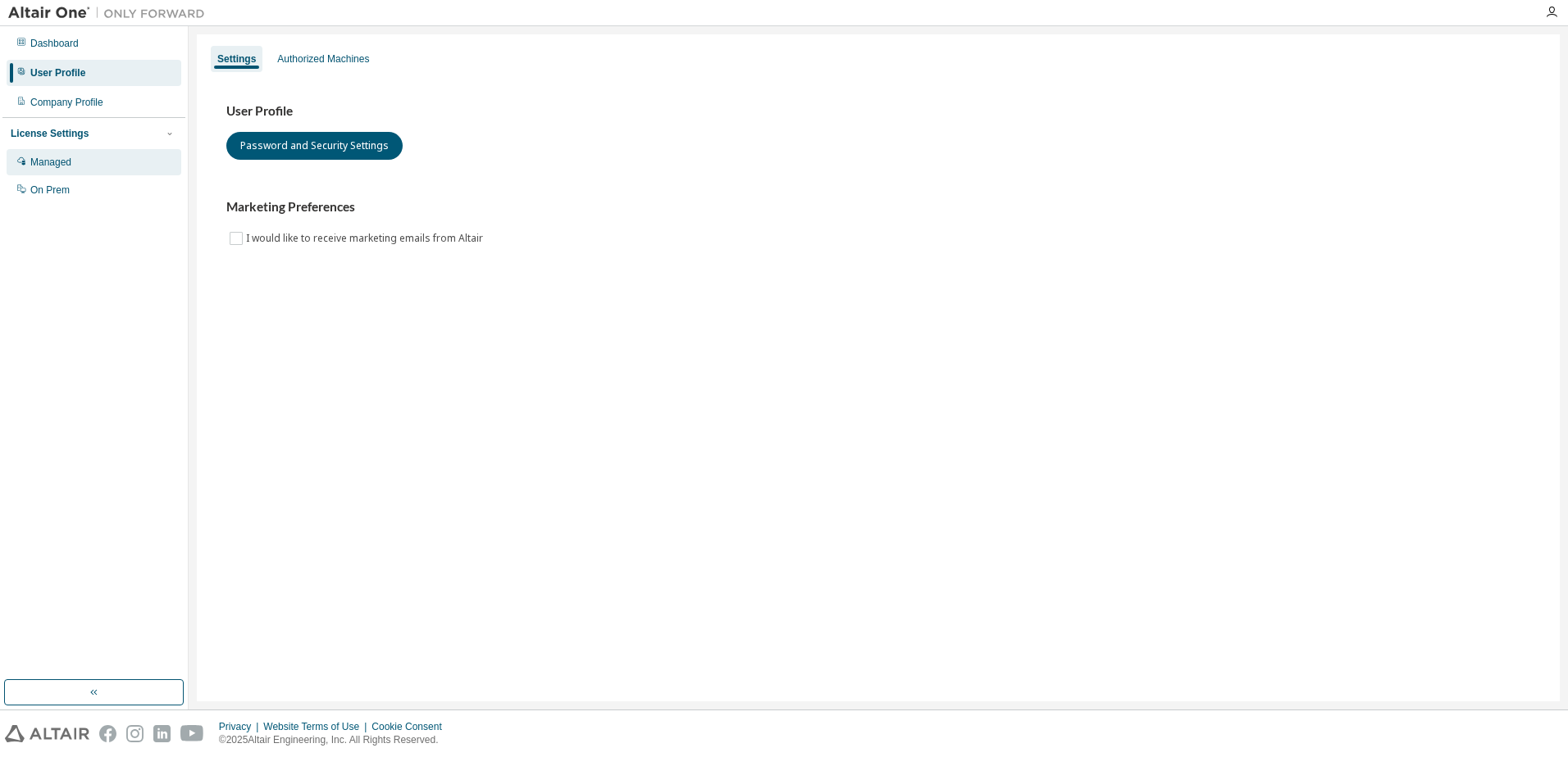
click at [95, 155] on div "Managed" at bounding box center [93, 163] width 174 height 27
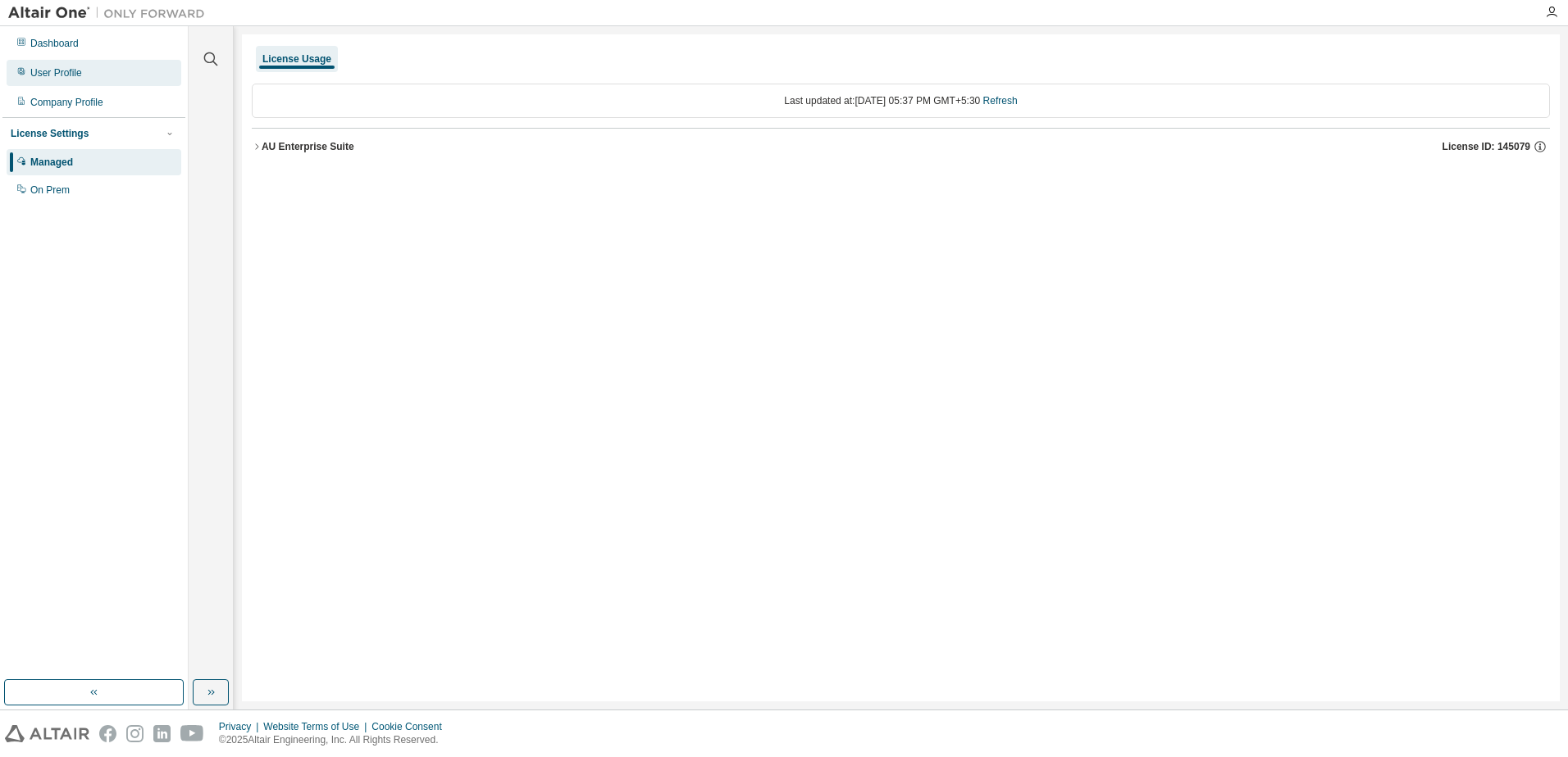
click at [82, 70] on div "User Profile" at bounding box center [93, 73] width 174 height 27
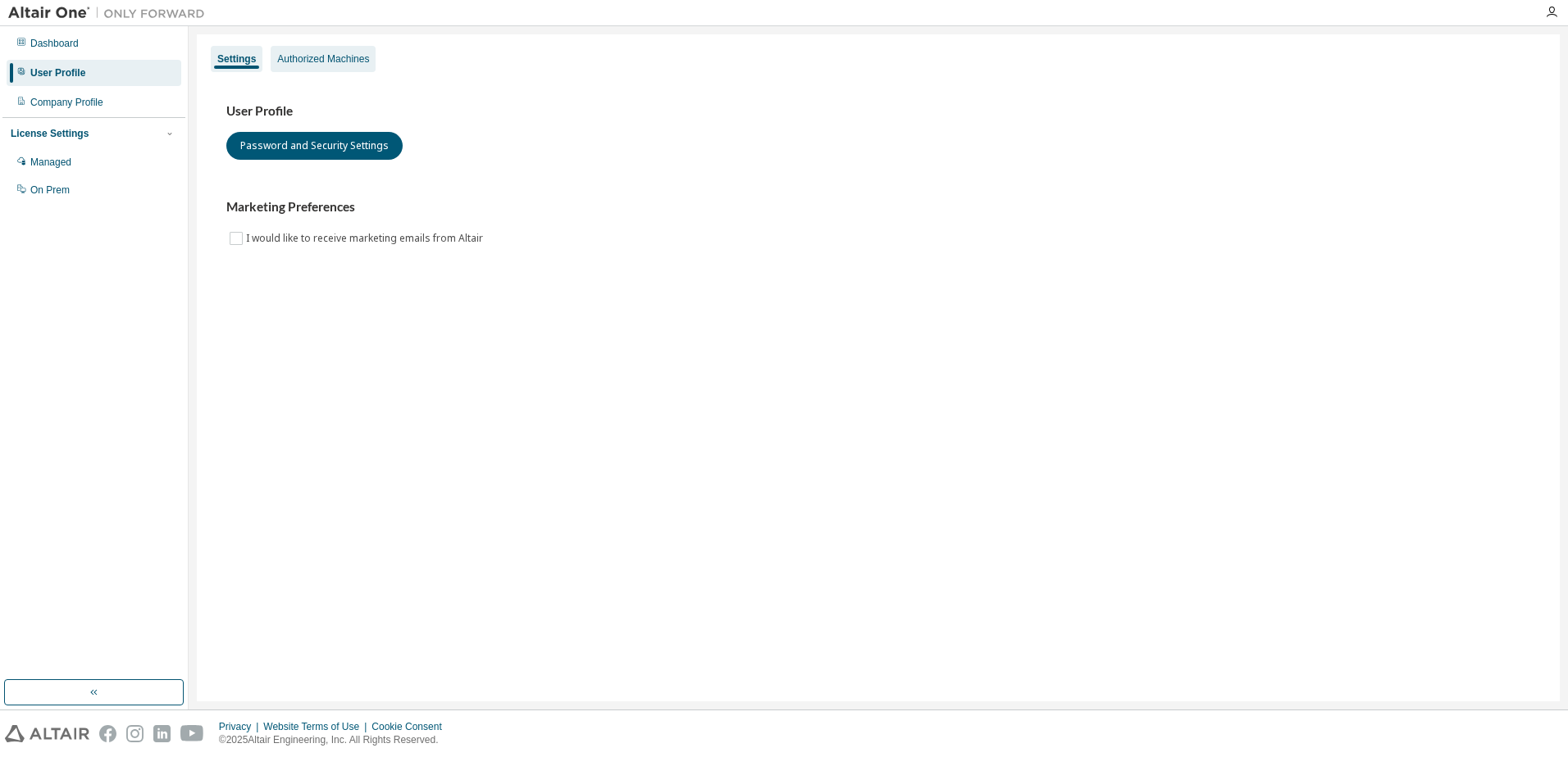
click at [307, 64] on div "Authorized Machines" at bounding box center [323, 58] width 92 height 13
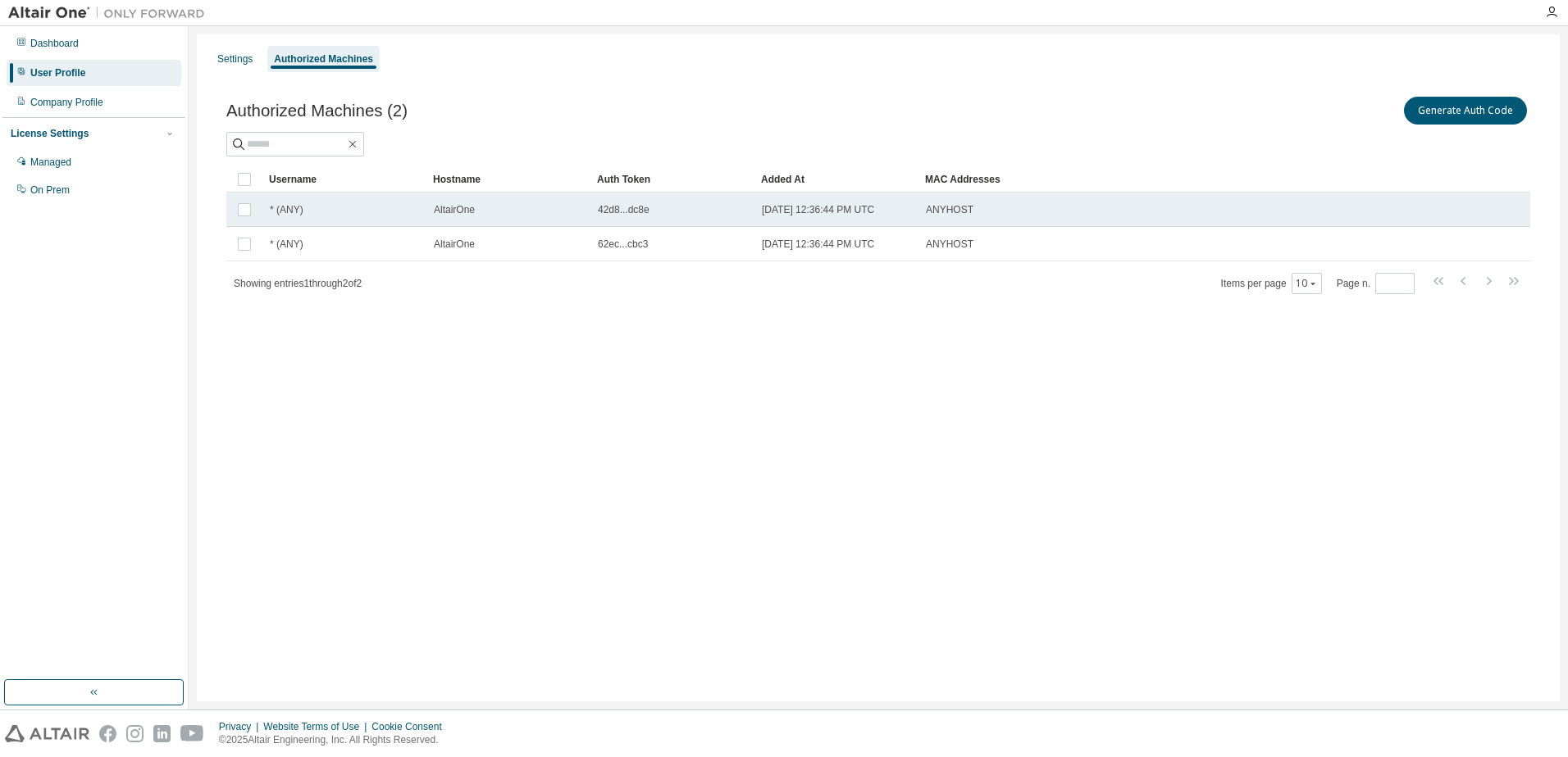
click at [282, 207] on span "* (ANY)" at bounding box center [287, 210] width 34 height 13
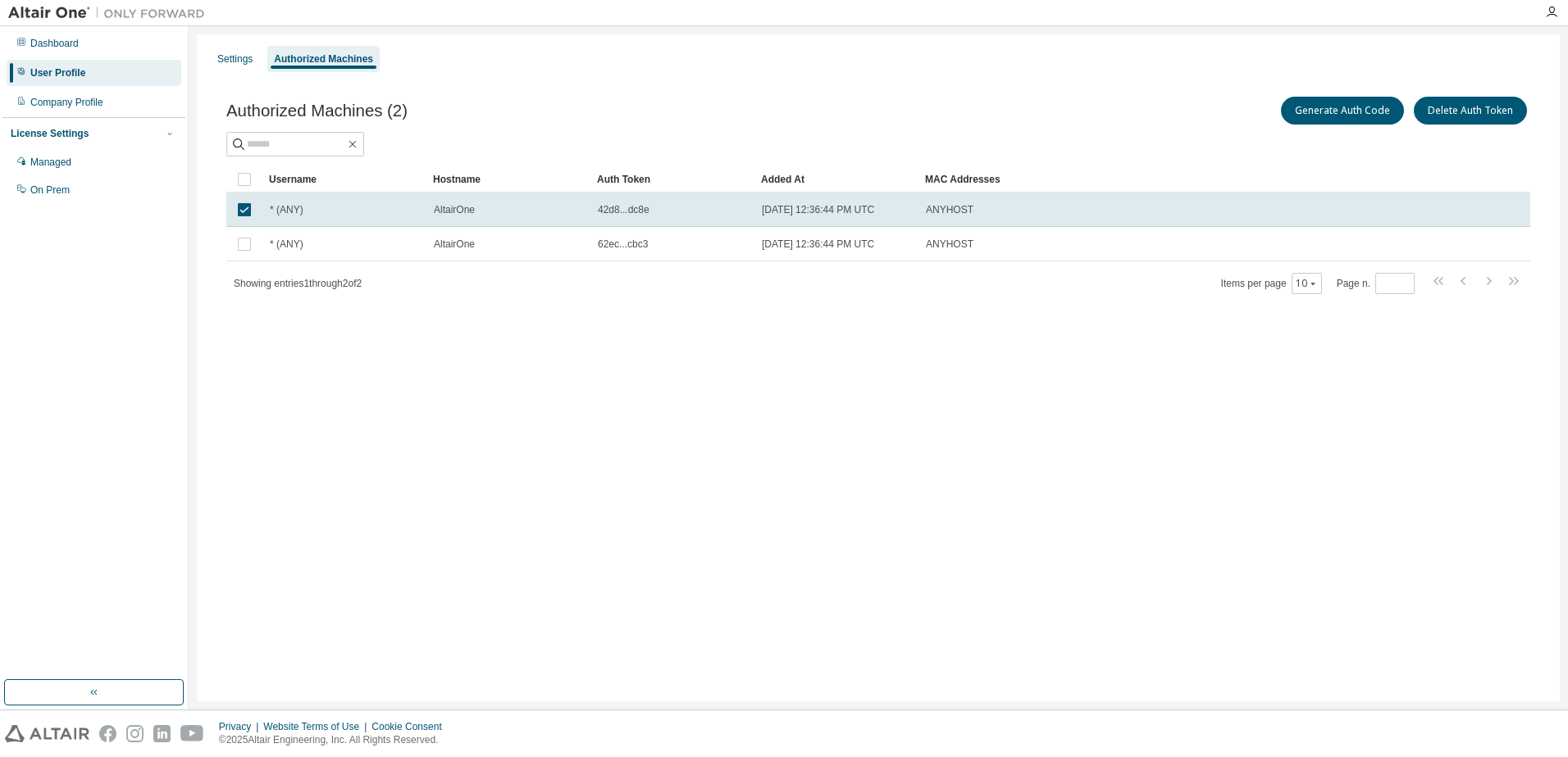
drag, startPoint x: 848, startPoint y: 351, endPoint x: 710, endPoint y: 352, distance: 138.0
click at [845, 352] on div "Settings Authorized Machines Authorized Machines (2) Generate Auth Code Delete …" at bounding box center [878, 368] width 1363 height 667
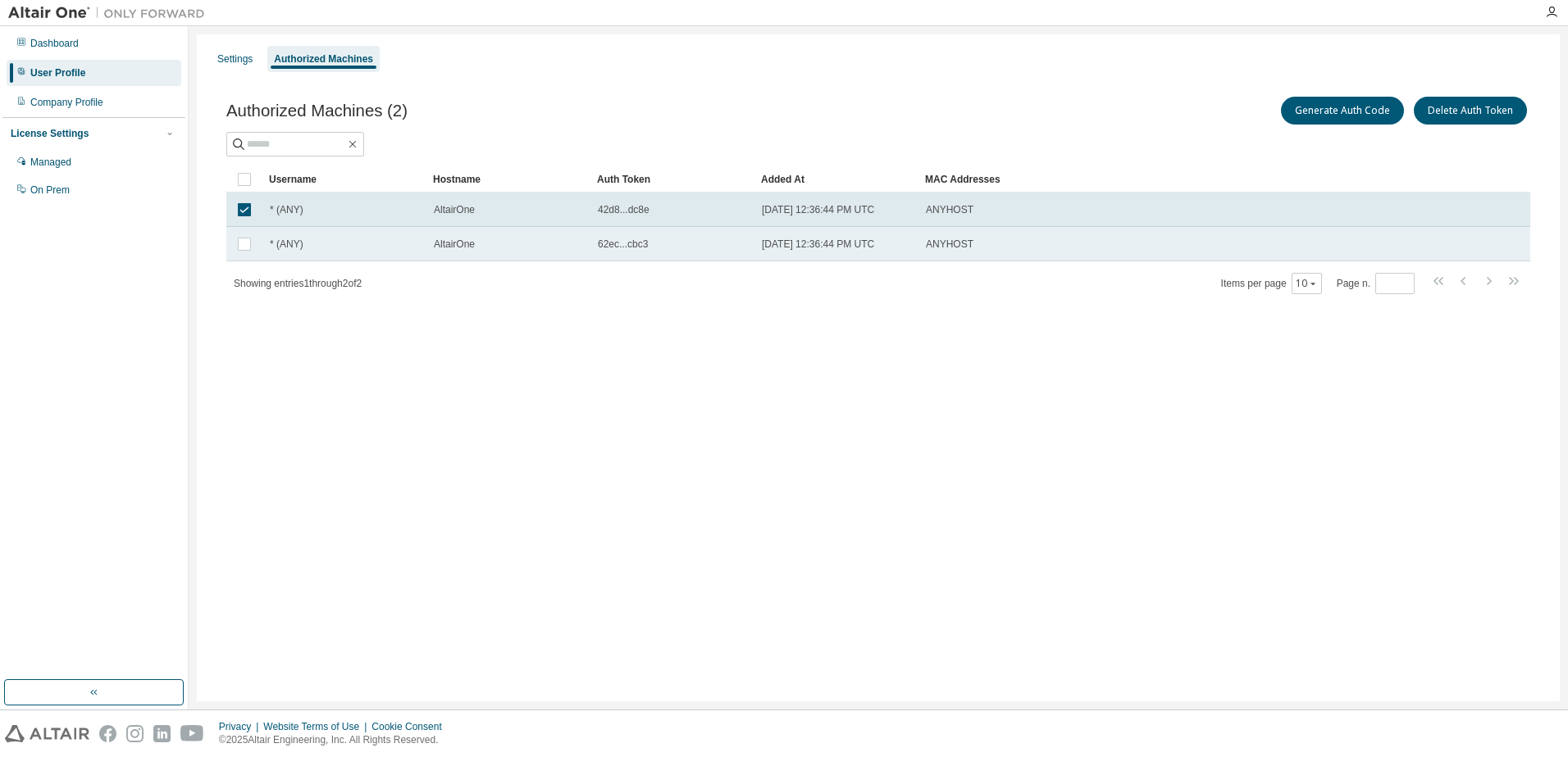
click at [257, 243] on td at bounding box center [244, 244] width 36 height 34
click at [419, 374] on div "Settings Authorized Machines Authorized Machines (2) Generate Auth Code Delete …" at bounding box center [878, 368] width 1363 height 667
click at [111, 96] on div "Company Profile" at bounding box center [93, 103] width 174 height 27
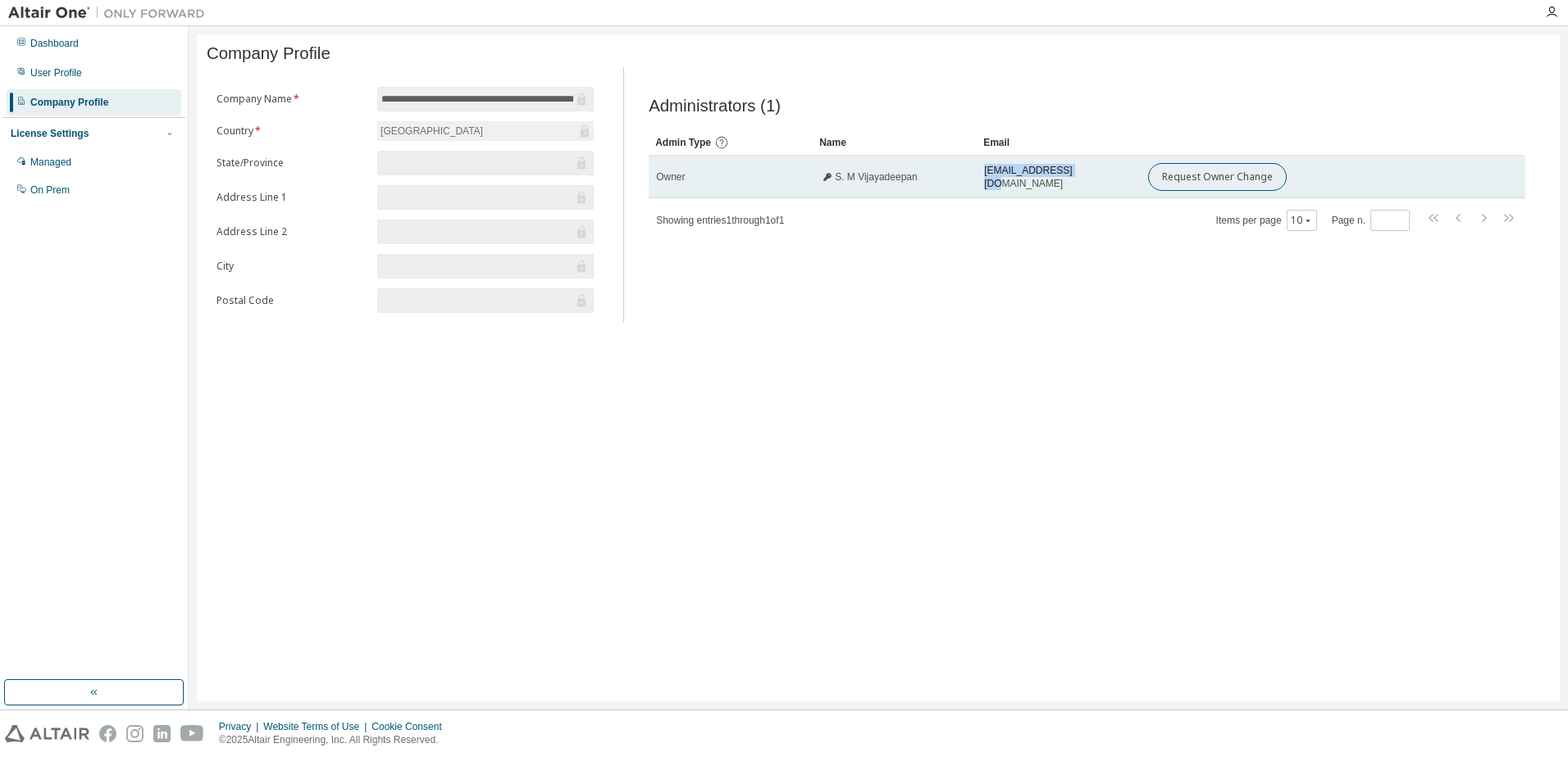
drag, startPoint x: 1068, startPoint y: 183, endPoint x: 975, endPoint y: 184, distance: 93.0
click at [975, 184] on tr "Owner S. M Vijayadeepan training@tancam.in Request Owner Change" at bounding box center [1087, 177] width 877 height 42
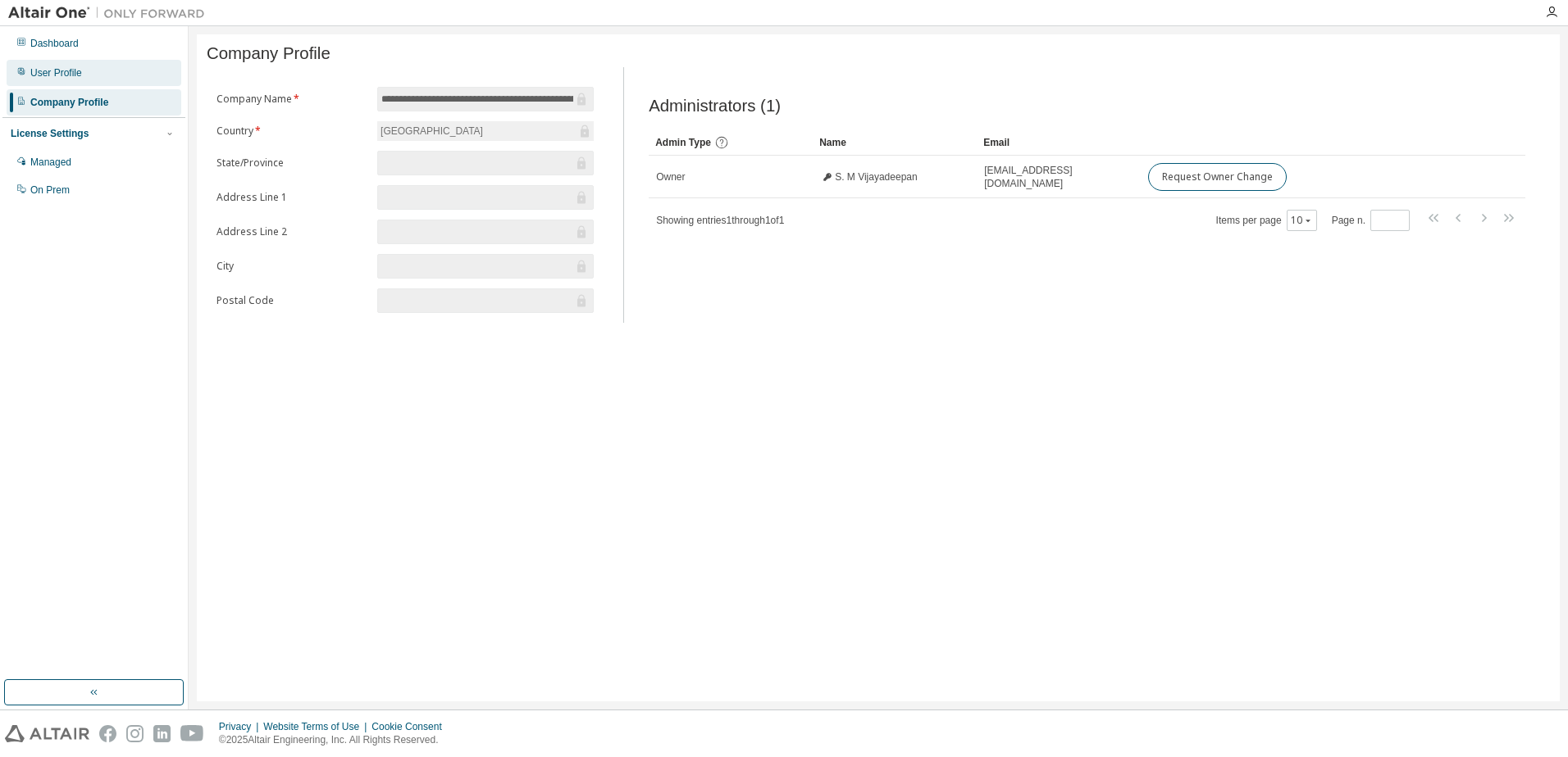
click at [96, 73] on div "User Profile" at bounding box center [93, 73] width 174 height 27
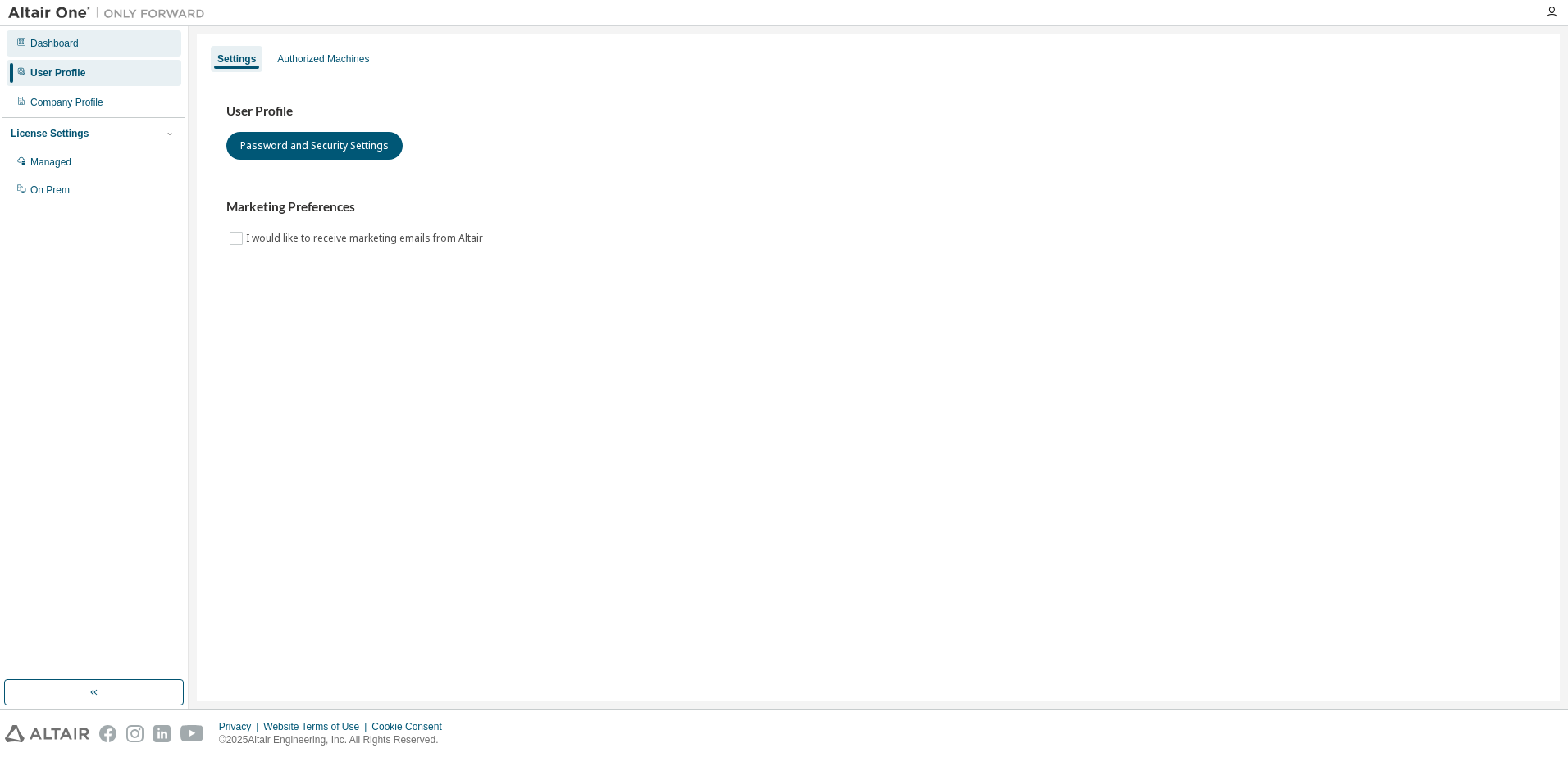
click at [79, 52] on div "Dashboard" at bounding box center [93, 43] width 174 height 27
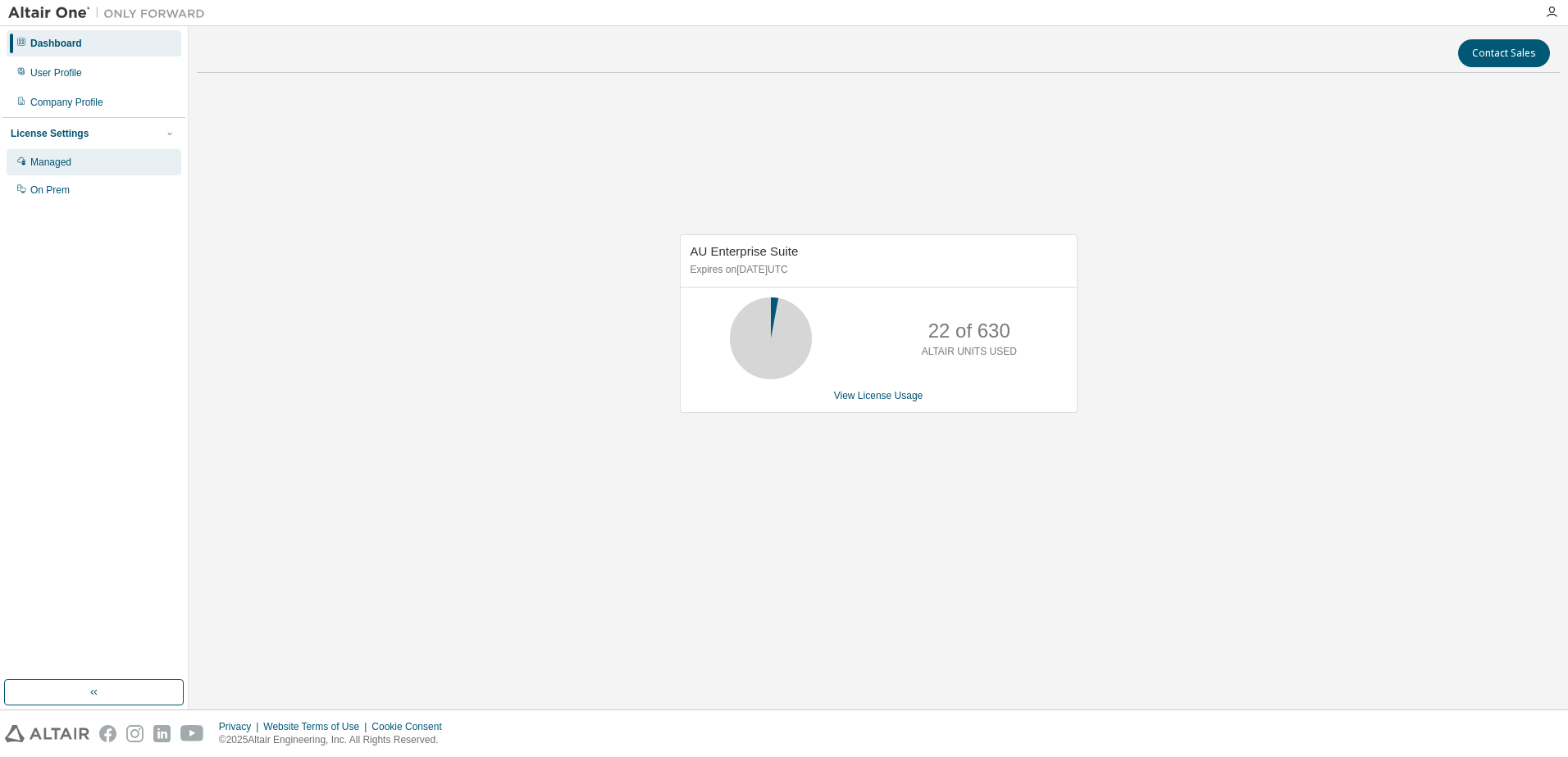
click at [76, 163] on div "Managed" at bounding box center [93, 163] width 174 height 27
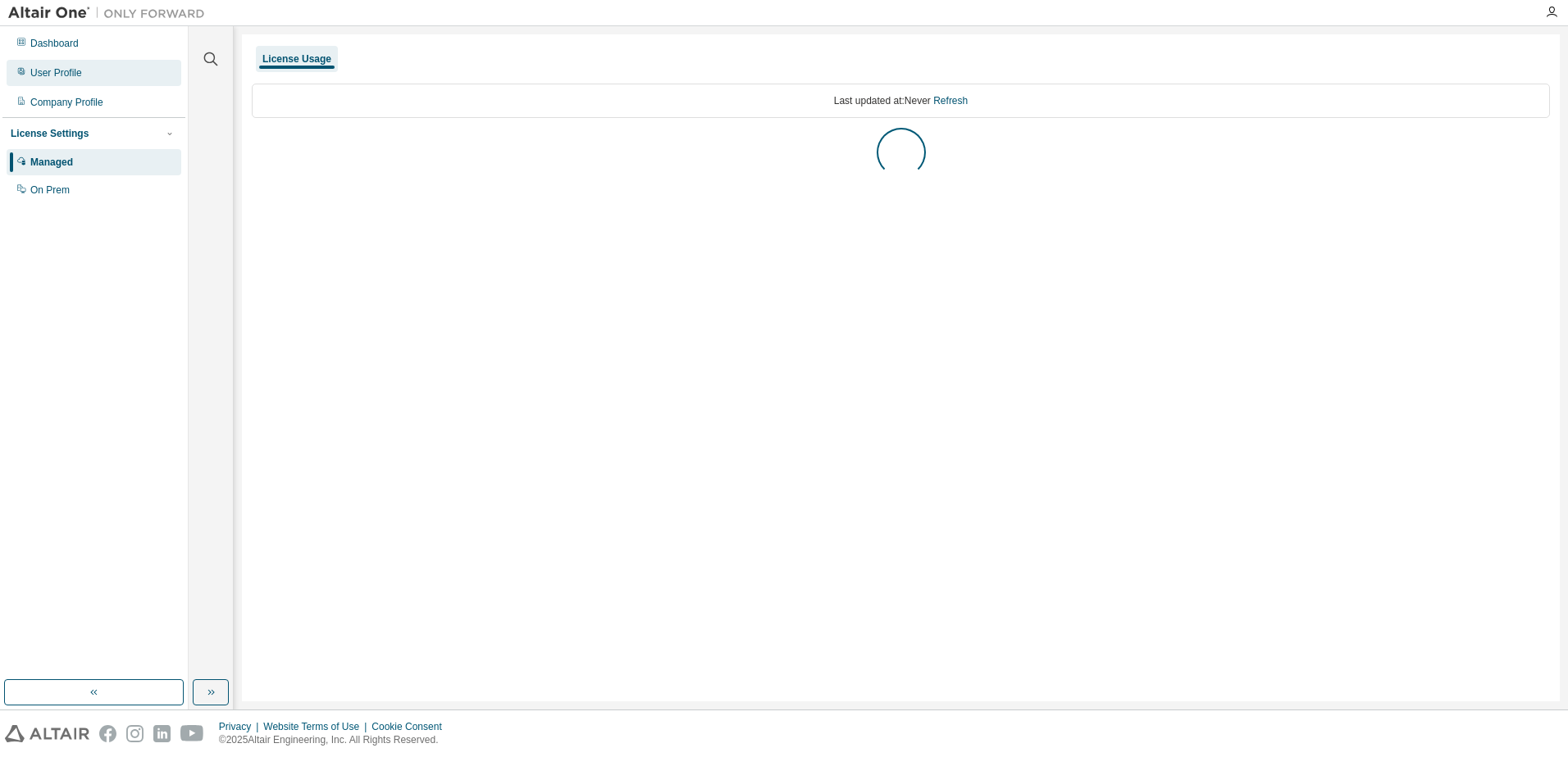
click at [88, 83] on div "User Profile" at bounding box center [93, 73] width 174 height 27
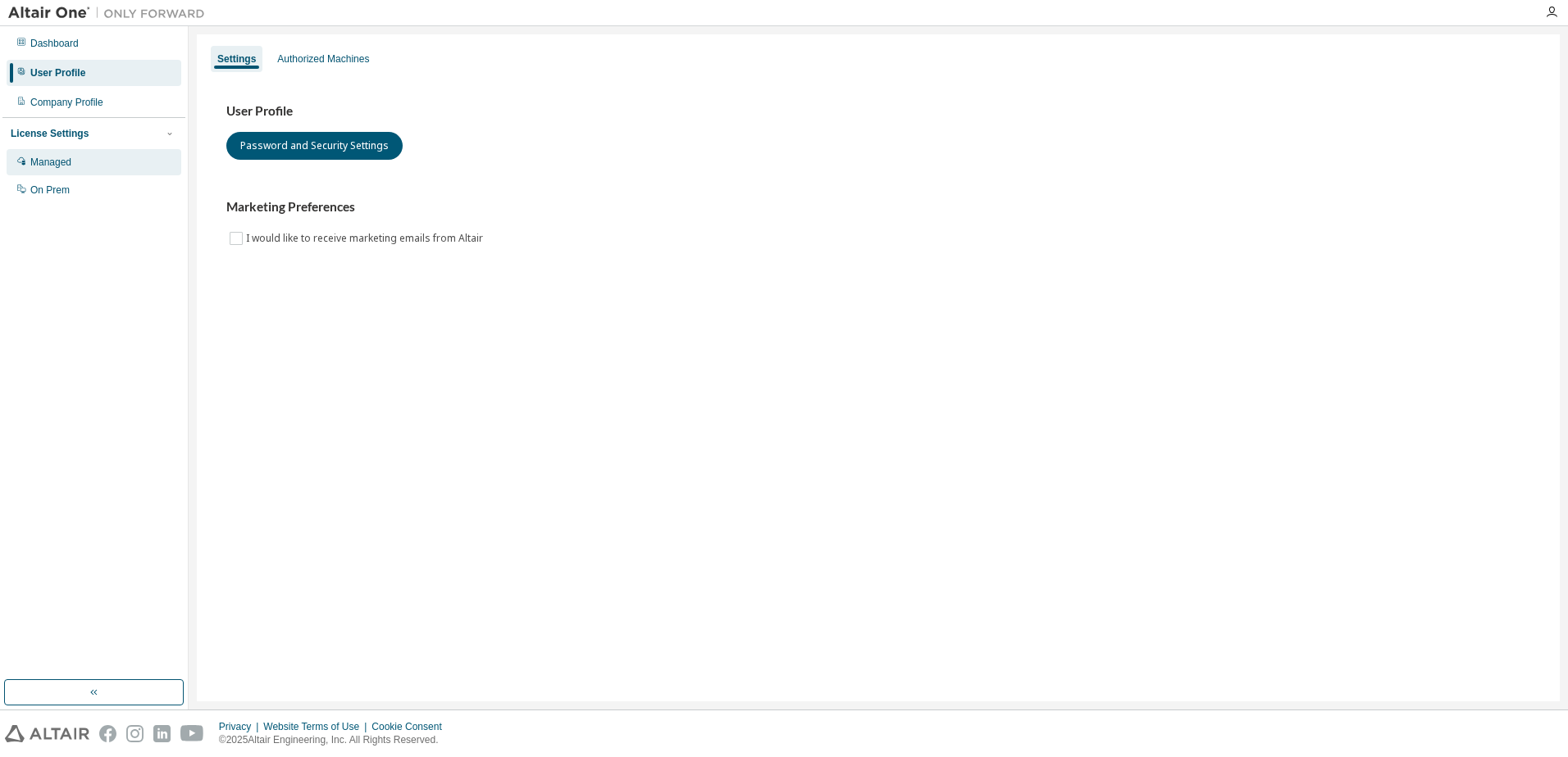
click at [112, 151] on div "Managed" at bounding box center [93, 163] width 174 height 27
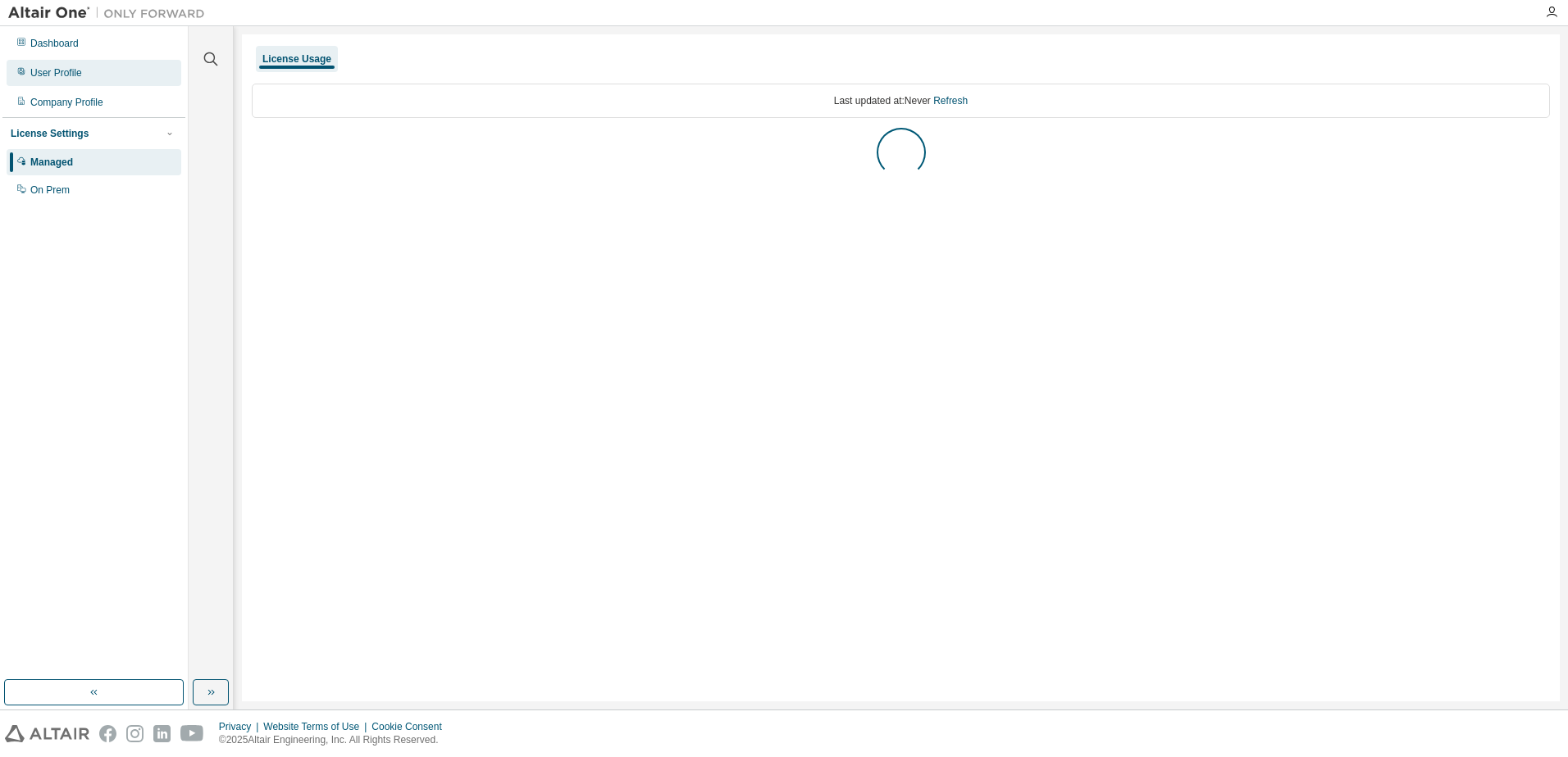
click at [87, 64] on div "User Profile" at bounding box center [93, 73] width 174 height 27
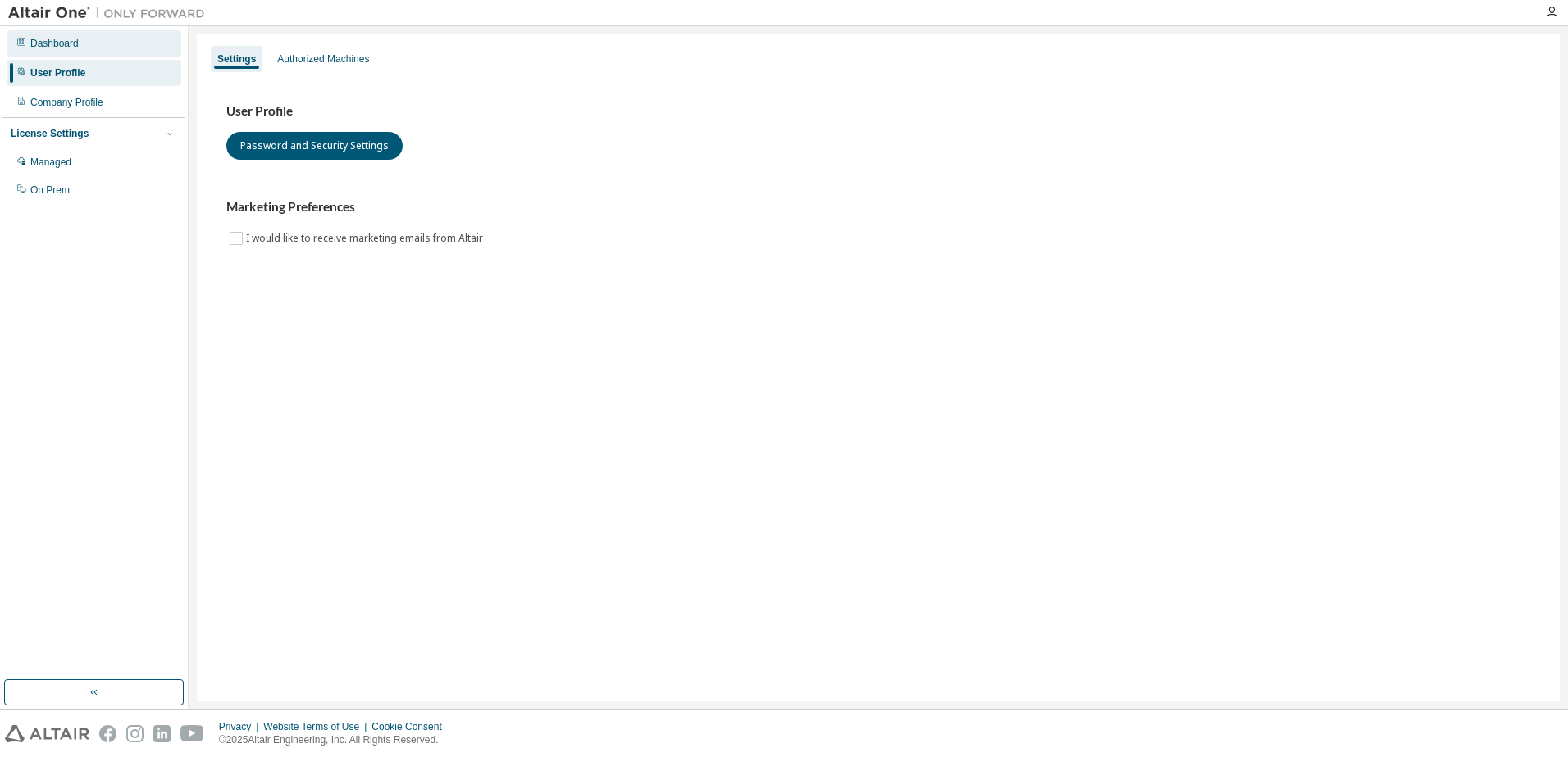
click at [84, 48] on div "Dashboard" at bounding box center [93, 43] width 174 height 27
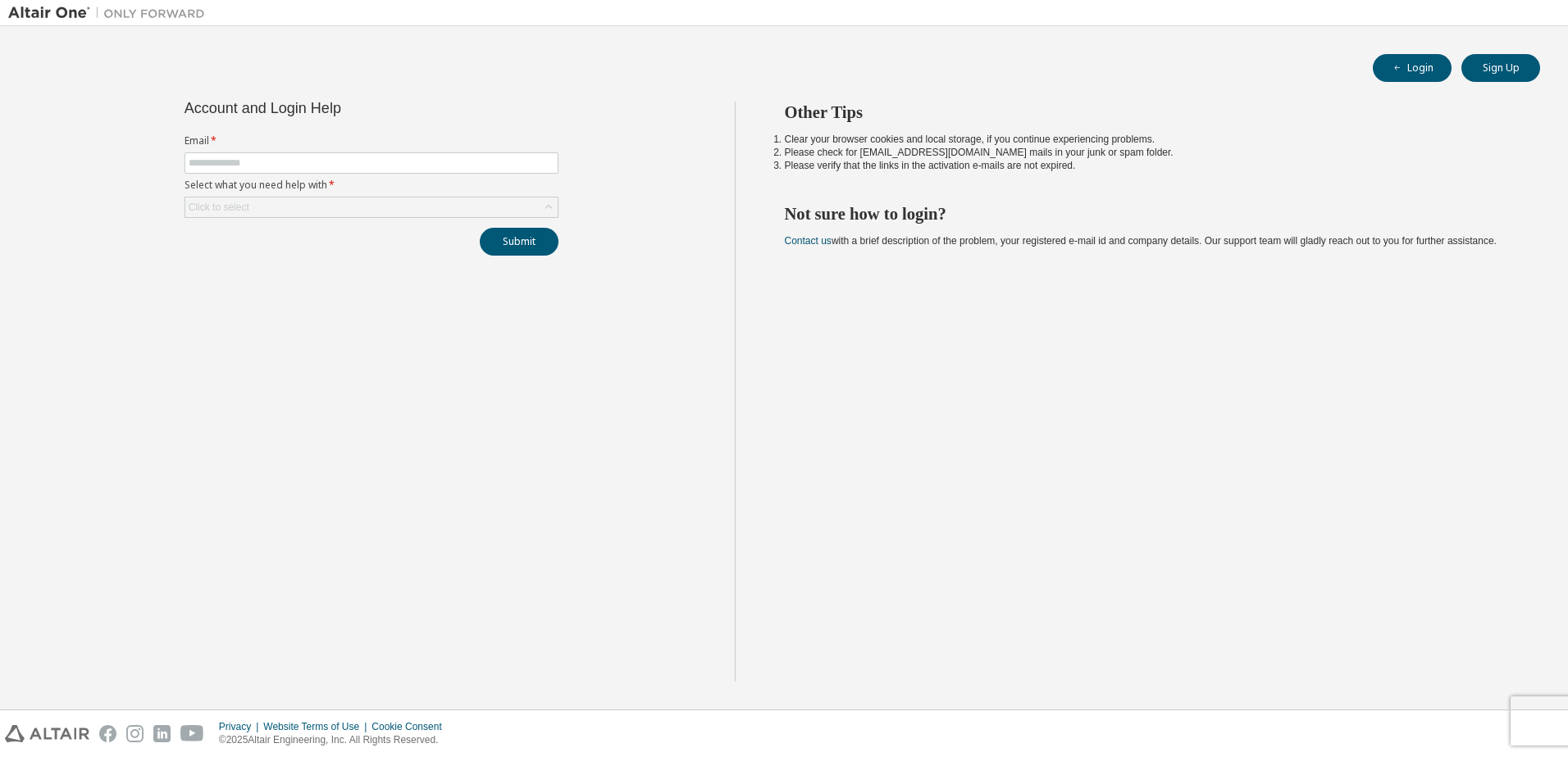
click at [464, 151] on form "Email * Select what you need help with * Click to select" at bounding box center [372, 176] width 374 height 84
click at [467, 151] on form "Email * Select what you need help with * Click to select" at bounding box center [372, 176] width 374 height 84
click at [465, 159] on span at bounding box center [372, 163] width 374 height 21
click at [464, 160] on input "text" at bounding box center [371, 163] width 365 height 13
type input "**********"
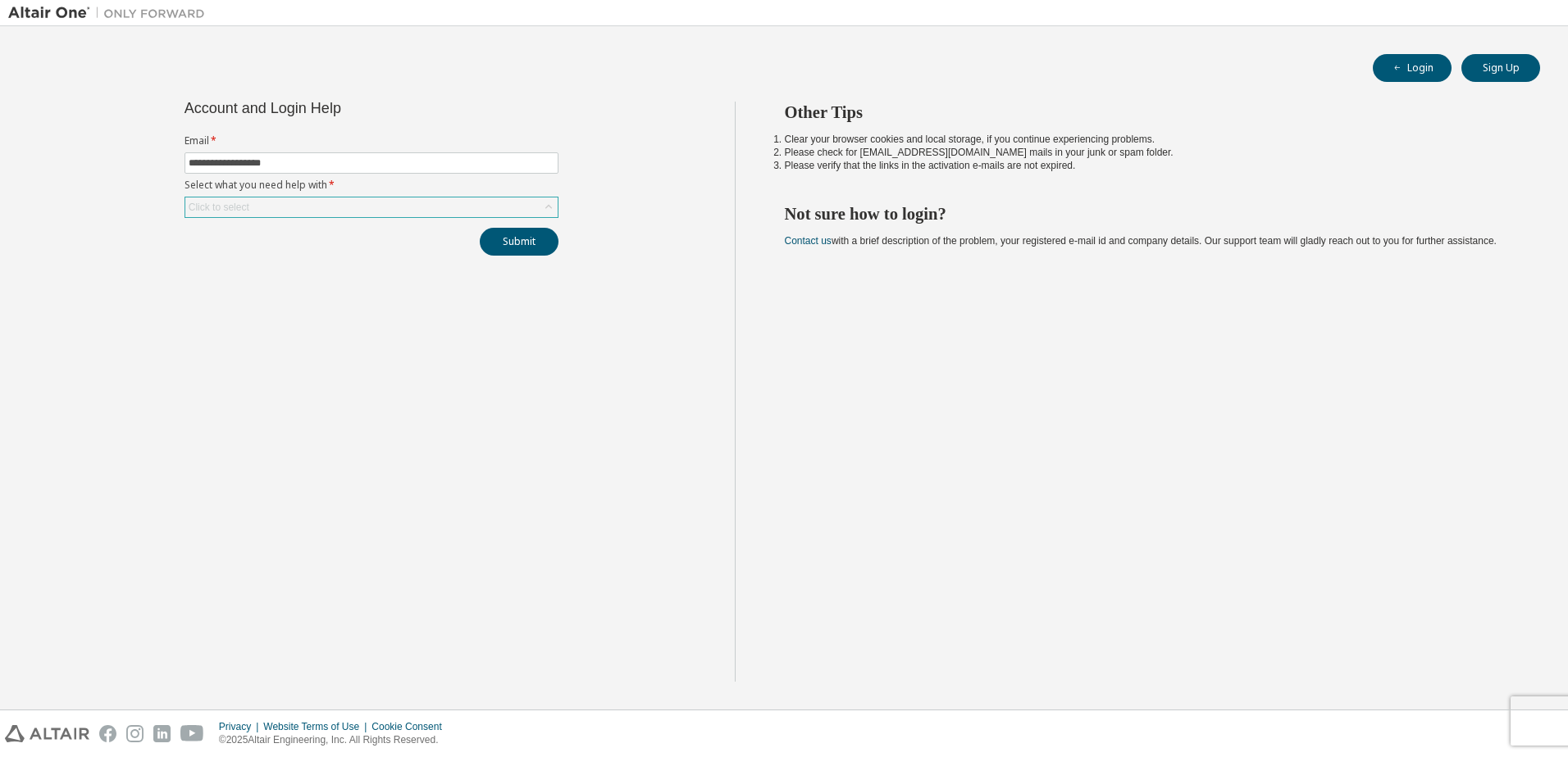
click at [468, 201] on div "Click to select" at bounding box center [371, 207] width 373 height 19
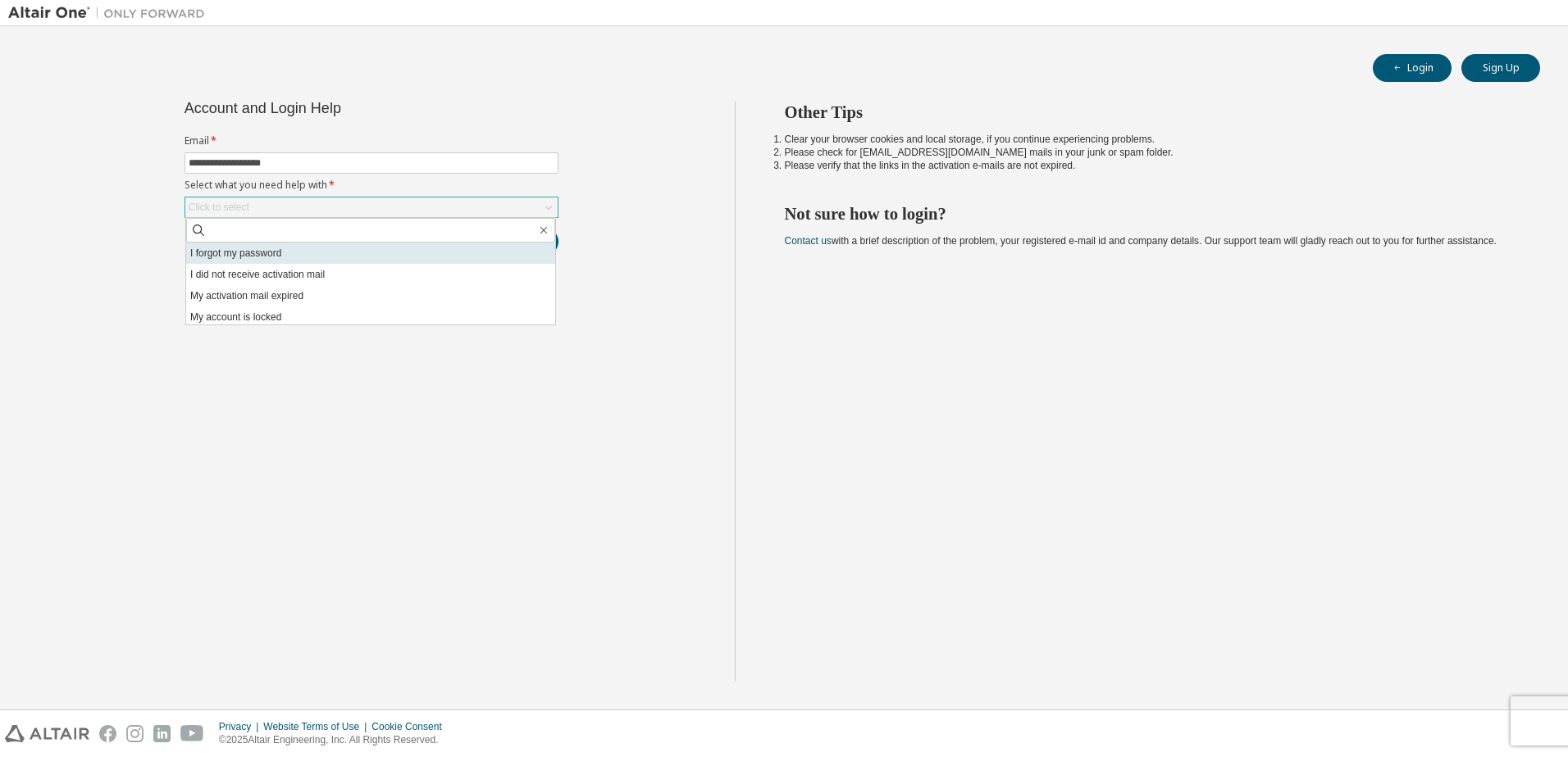
click at [328, 252] on li "I forgot my password" at bounding box center [370, 253] width 369 height 21
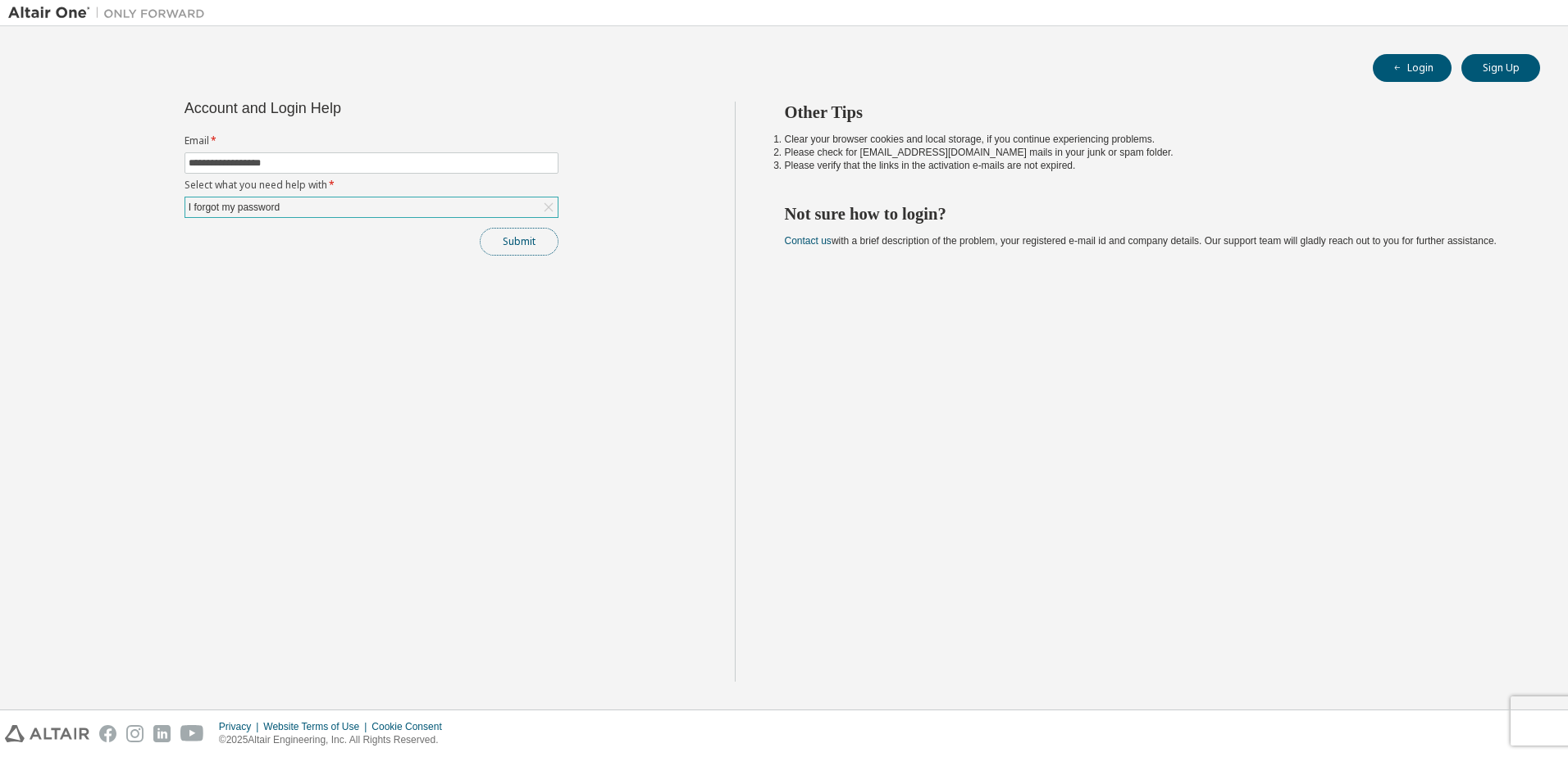
click at [528, 239] on button "Submit" at bounding box center [519, 242] width 79 height 28
